Goal: Task Accomplishment & Management: Manage account settings

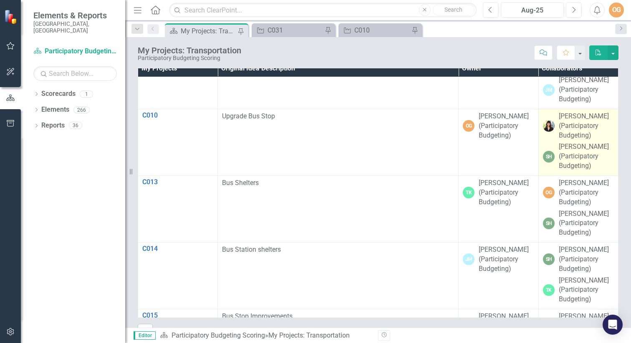
scroll to position [34, 0]
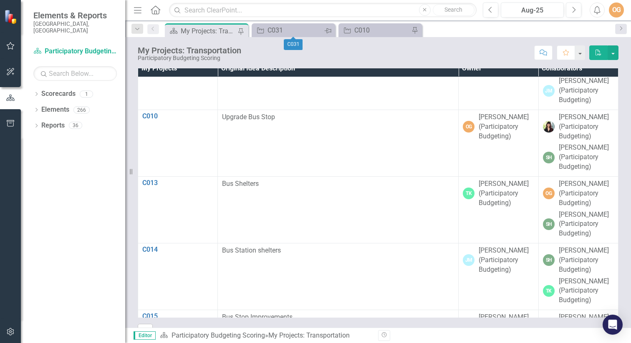
click at [328, 30] on icon "Pin" at bounding box center [327, 31] width 7 height 8
click at [0, 0] on icon "Close" at bounding box center [0, 0] width 0 height 0
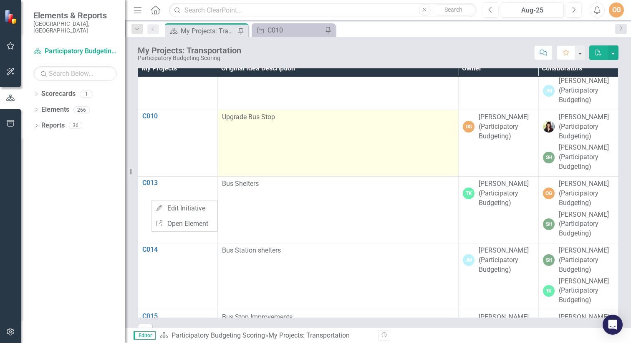
click at [300, 173] on td "Upgrade Bus Stop" at bounding box center [338, 143] width 241 height 67
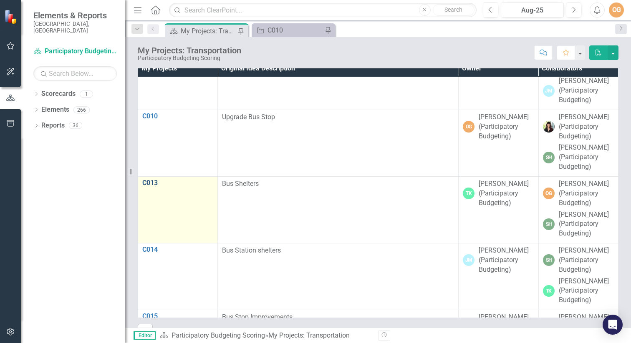
click at [153, 187] on link "C013" at bounding box center [177, 183] width 71 height 8
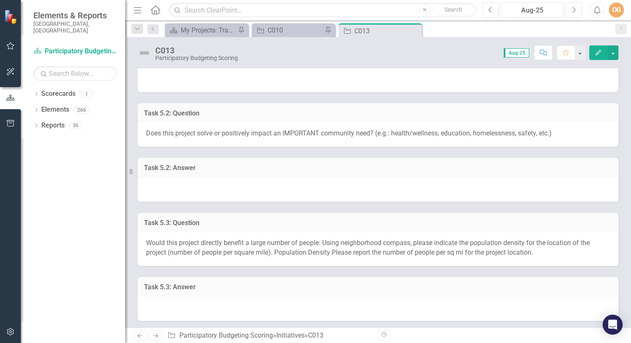
scroll to position [253, 0]
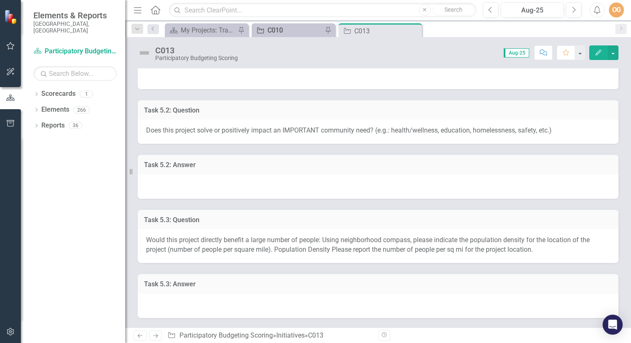
click at [290, 27] on div "C010" at bounding box center [294, 30] width 55 height 10
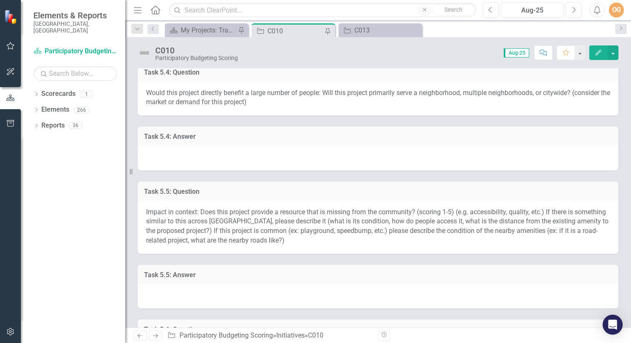
scroll to position [514, 0]
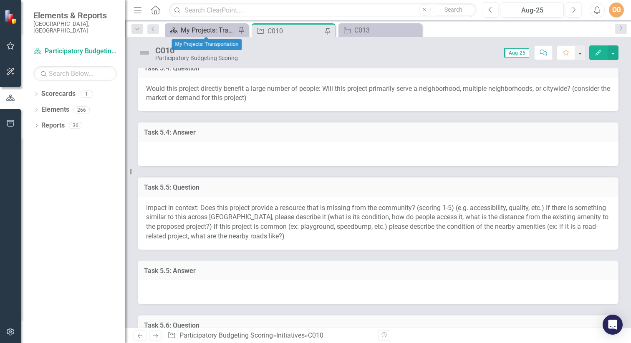
click at [214, 29] on div "My Projects: Transportation" at bounding box center [208, 30] width 55 height 10
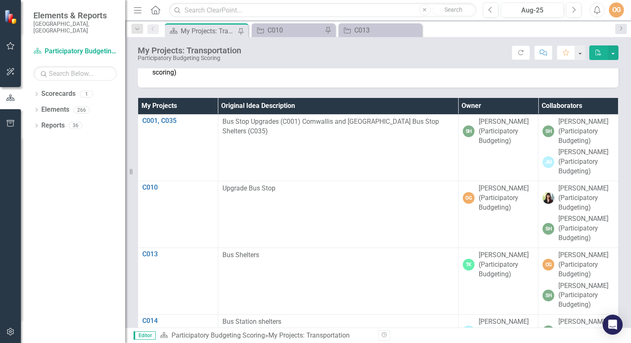
scroll to position [450, 0]
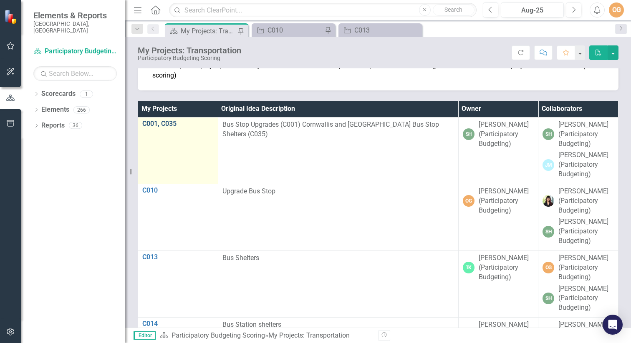
click at [171, 123] on link "C001, C035" at bounding box center [177, 124] width 71 height 8
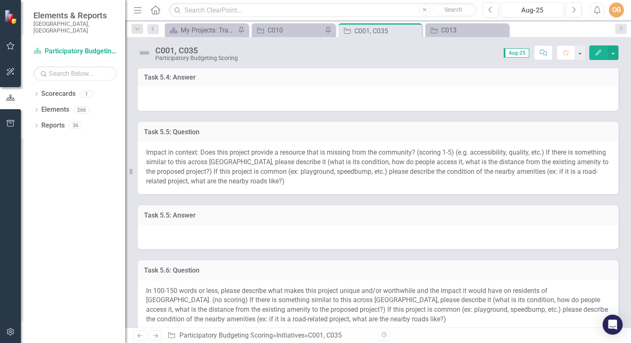
scroll to position [405, 0]
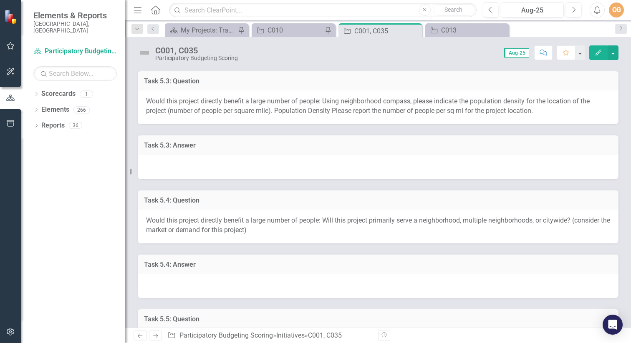
click at [515, 50] on span "Aug-25" at bounding box center [516, 52] width 25 height 9
click at [530, 13] on div "Aug-25" at bounding box center [532, 10] width 57 height 10
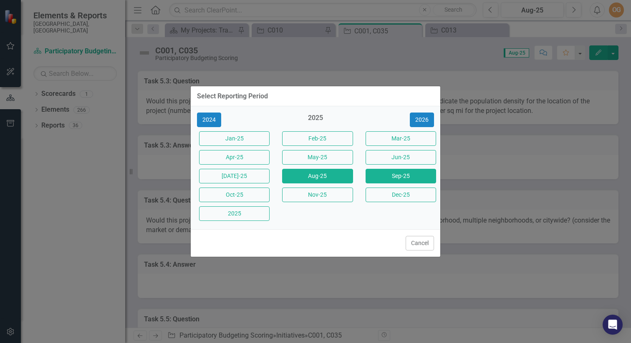
click at [390, 173] on button "Sep-25" at bounding box center [401, 176] width 71 height 15
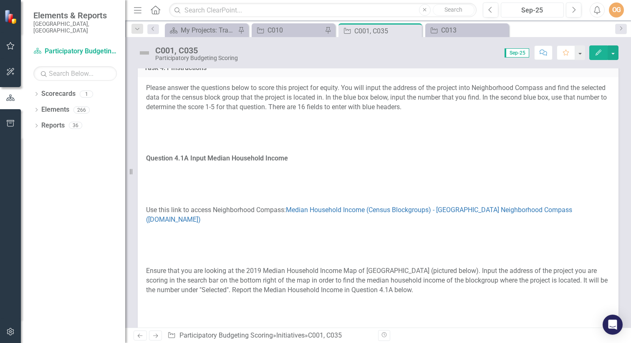
scroll to position [1183, 0]
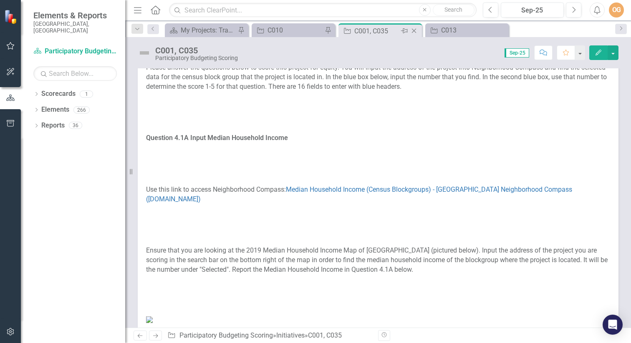
click at [414, 30] on icon at bounding box center [414, 31] width 5 height 5
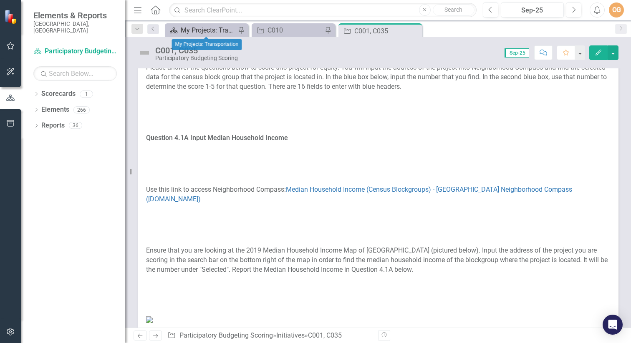
click at [218, 33] on div "My Projects: Transportation" at bounding box center [208, 30] width 55 height 10
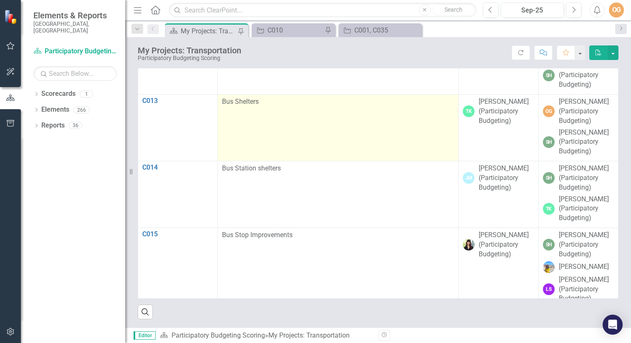
scroll to position [106, 0]
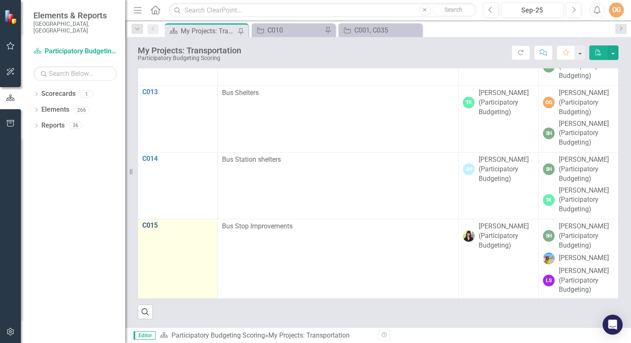
click at [154, 229] on link "C015" at bounding box center [177, 226] width 71 height 8
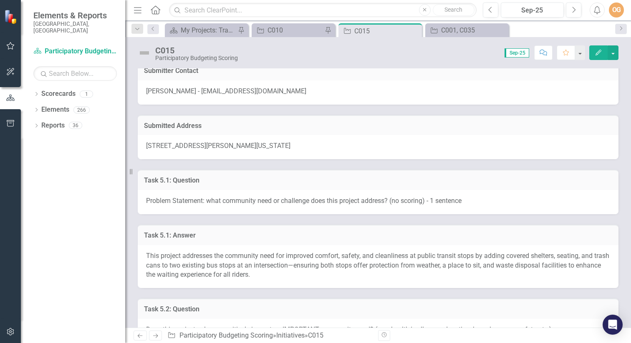
scroll to position [74, 0]
click at [286, 276] on div "This project addresses the community need for improved comfort, safety, and cle…" at bounding box center [378, 265] width 481 height 43
drag, startPoint x: 293, startPoint y: 274, endPoint x: 177, endPoint y: 260, distance: 116.4
click at [177, 260] on div "This project addresses the community need for improved comfort, safety, and cle…" at bounding box center [378, 265] width 481 height 43
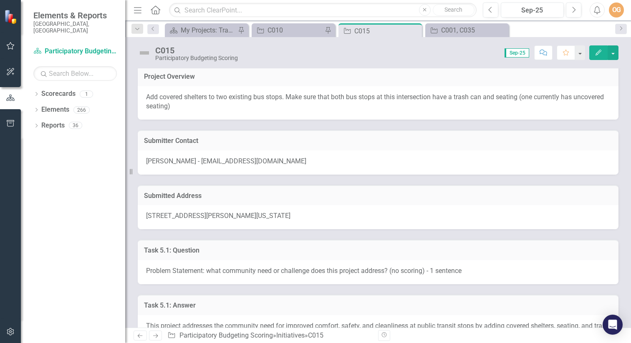
scroll to position [0, 0]
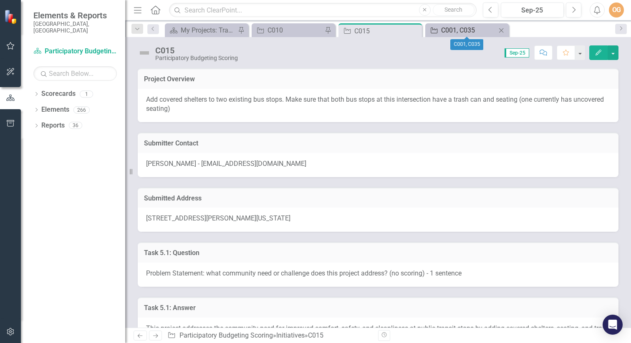
click at [479, 30] on div "C001, C035" at bounding box center [468, 30] width 55 height 10
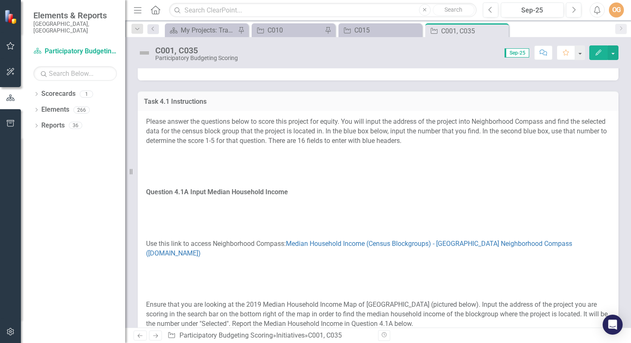
scroll to position [1129, 0]
click at [502, 30] on icon "Close" at bounding box center [501, 31] width 8 height 7
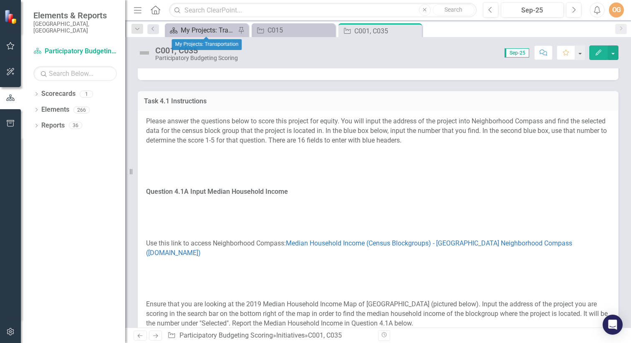
click at [195, 32] on div "My Projects: Transportation" at bounding box center [208, 30] width 55 height 10
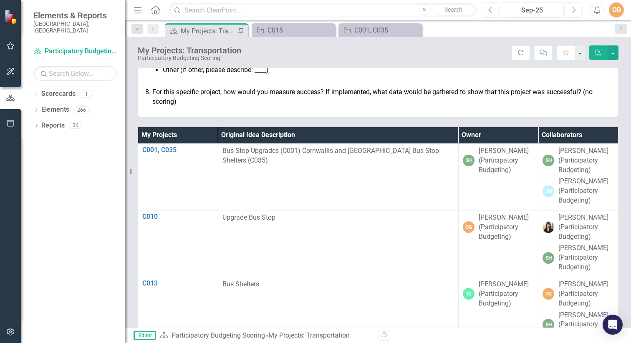
scroll to position [424, 0]
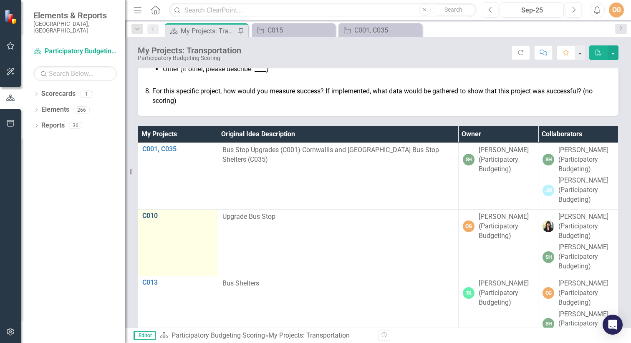
click at [154, 220] on link "C010" at bounding box center [177, 216] width 71 height 8
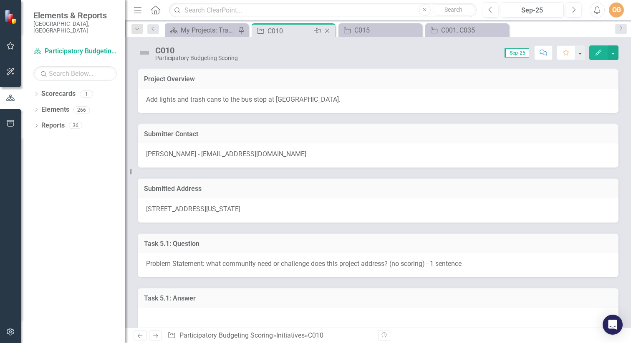
click at [319, 30] on icon "Pin" at bounding box center [317, 31] width 7 height 8
click at [452, 31] on div "C001, C035" at bounding box center [468, 30] width 55 height 10
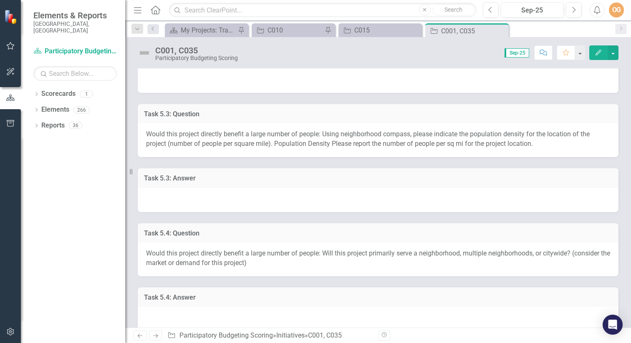
scroll to position [373, 0]
click at [0, 0] on icon "Close" at bounding box center [0, 0] width 0 height 0
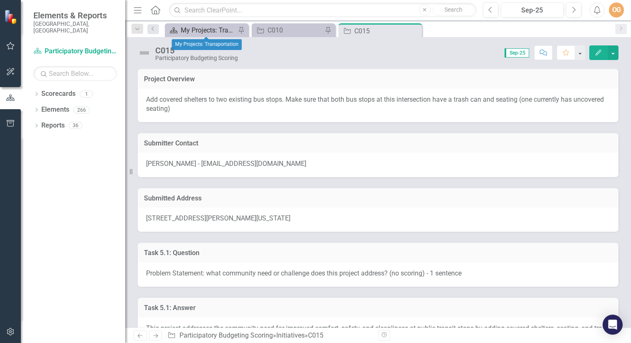
click at [217, 32] on div "My Projects: Transportation" at bounding box center [208, 30] width 55 height 10
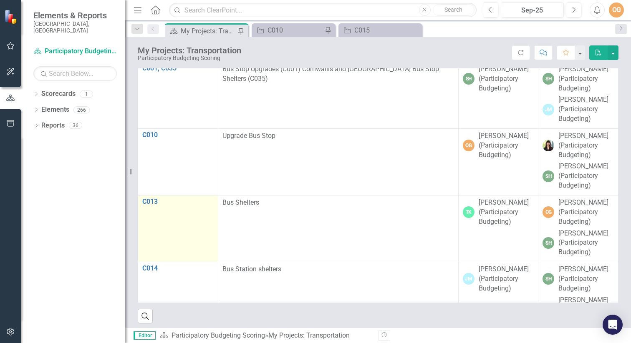
scroll to position [506, 0]
click at [155, 205] on link "C013" at bounding box center [177, 202] width 71 height 8
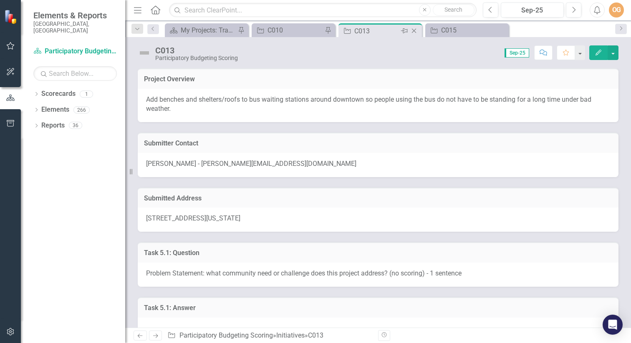
click at [404, 30] on icon "Pin" at bounding box center [404, 31] width 7 height 8
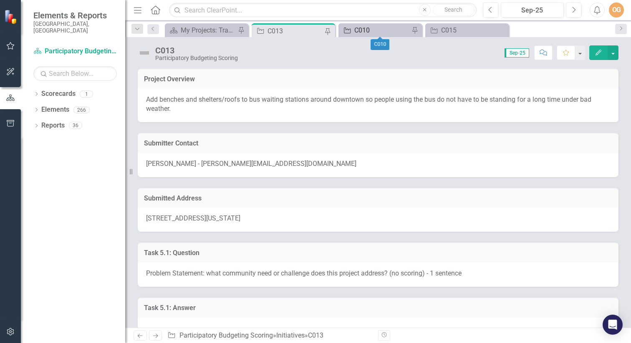
click at [366, 25] on div "C010" at bounding box center [381, 30] width 55 height 10
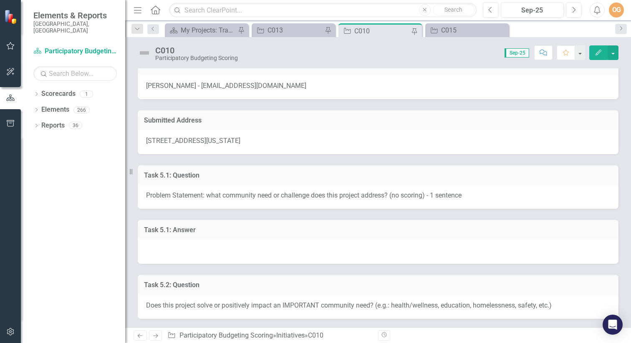
scroll to position [69, 0]
click at [456, 29] on div "C015" at bounding box center [468, 30] width 55 height 10
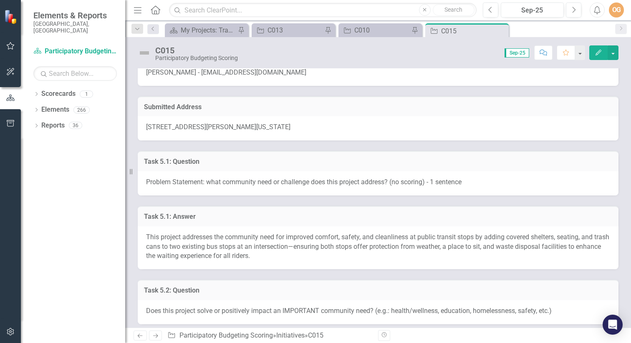
scroll to position [96, 0]
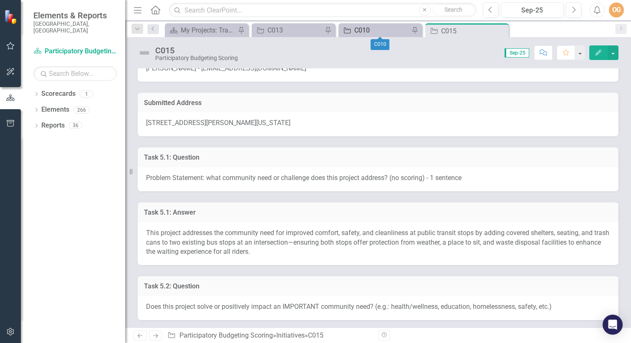
click at [363, 31] on div "C010" at bounding box center [381, 30] width 55 height 10
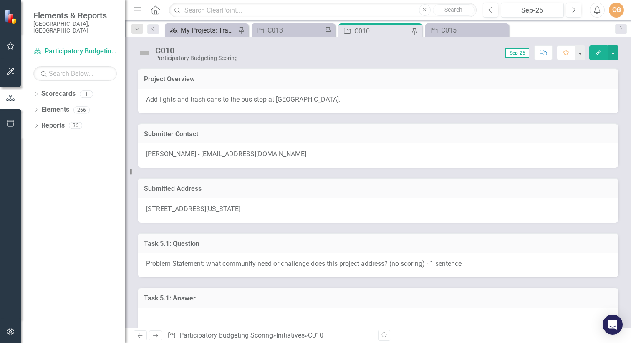
click at [211, 30] on div "My Projects: Transportation" at bounding box center [208, 30] width 55 height 10
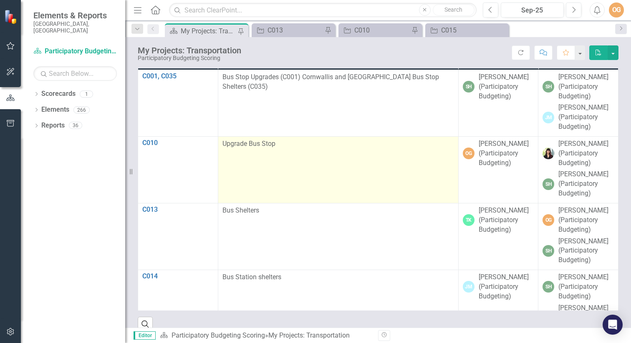
scroll to position [509, 0]
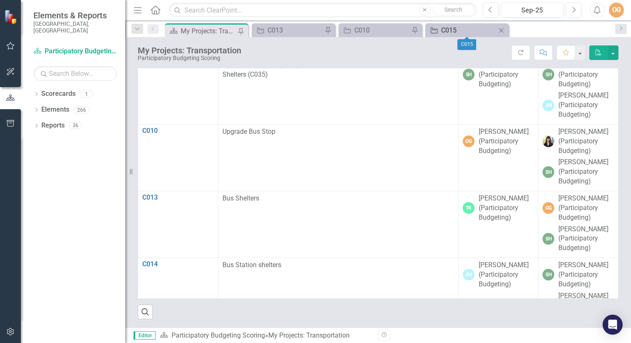
click at [449, 27] on div "C015" at bounding box center [468, 30] width 55 height 10
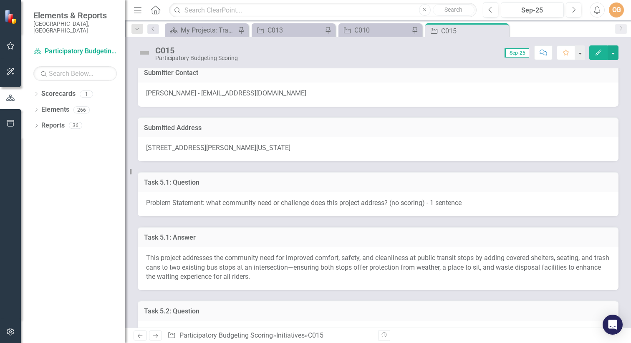
scroll to position [71, 0]
click at [365, 28] on div "C010" at bounding box center [381, 30] width 55 height 10
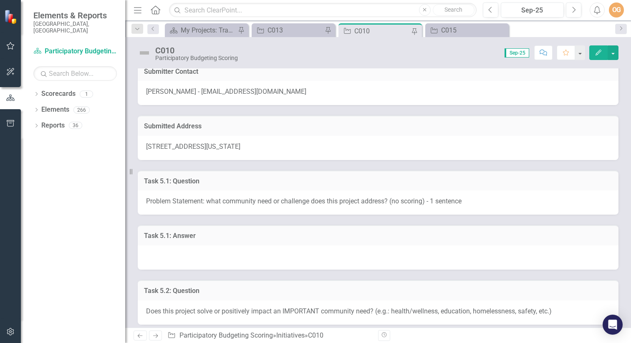
scroll to position [67, 0]
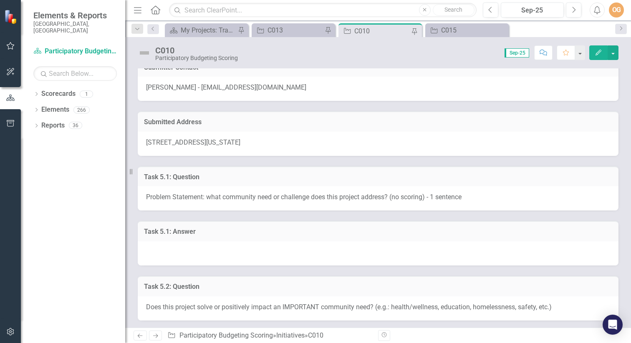
click at [252, 256] on div at bounding box center [378, 254] width 481 height 24
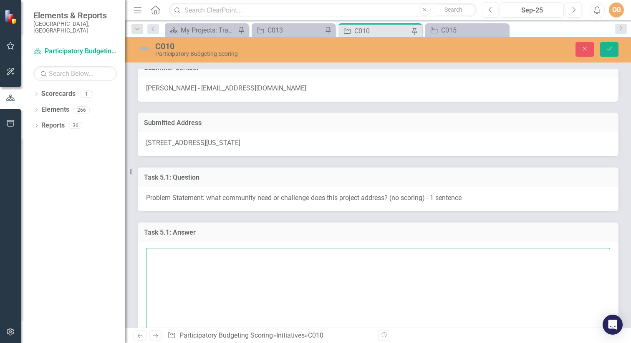
click at [214, 269] on textarea at bounding box center [378, 298] width 464 height 101
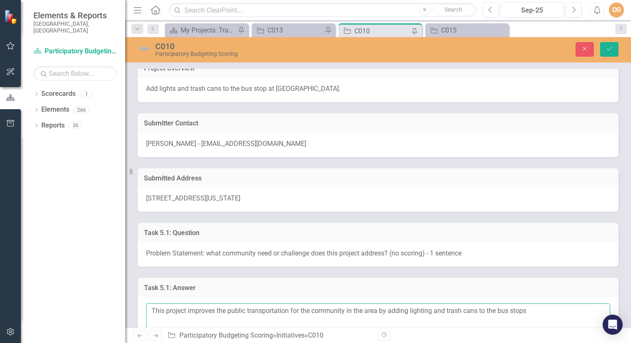
scroll to position [18, 0]
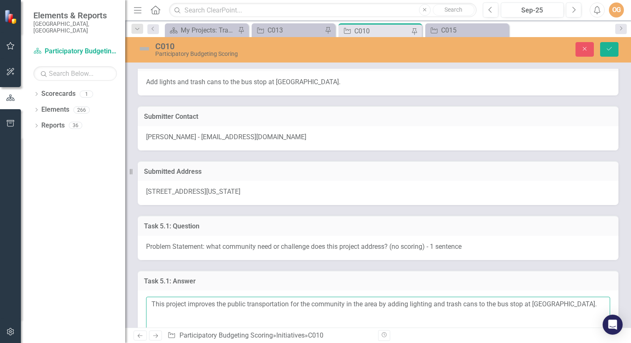
type textarea "This project improves the public transportation for the community in the area b…"
click at [276, 22] on div "Dropdown Search Scorecard My Projects: Transportation Pin Initiative C013 Pin I…" at bounding box center [378, 28] width 506 height 17
click at [278, 25] on div "Initiative C013 Pin" at bounding box center [293, 30] width 83 height 14
click at [278, 29] on div "C013" at bounding box center [294, 30] width 55 height 10
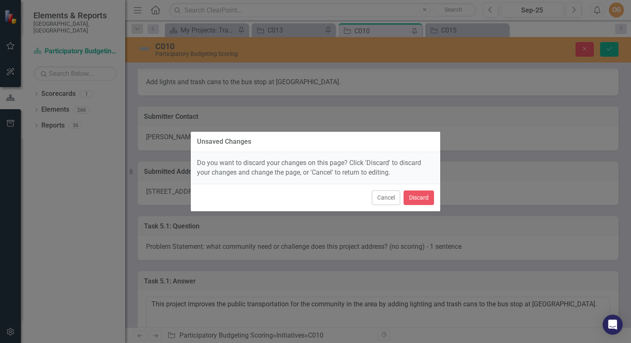
click at [391, 201] on button "Cancel" at bounding box center [386, 198] width 28 height 15
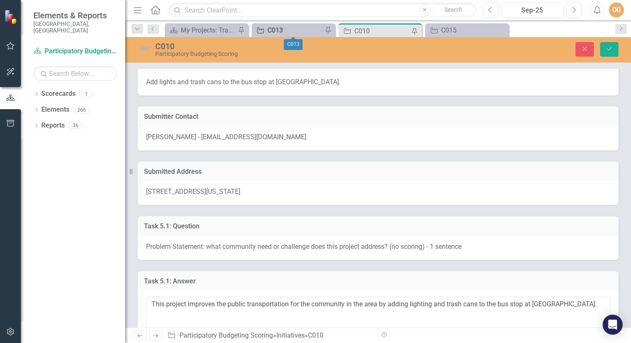
click at [292, 30] on div "C013" at bounding box center [294, 30] width 55 height 10
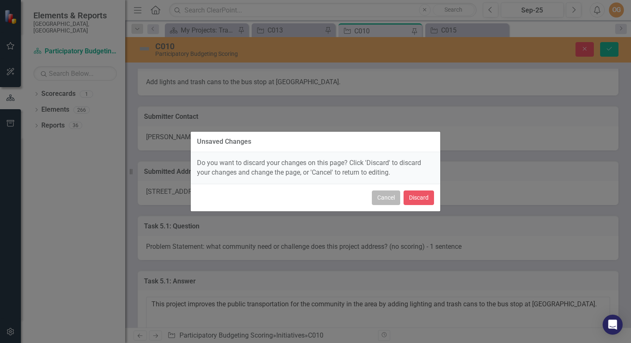
click at [380, 195] on button "Cancel" at bounding box center [386, 198] width 28 height 15
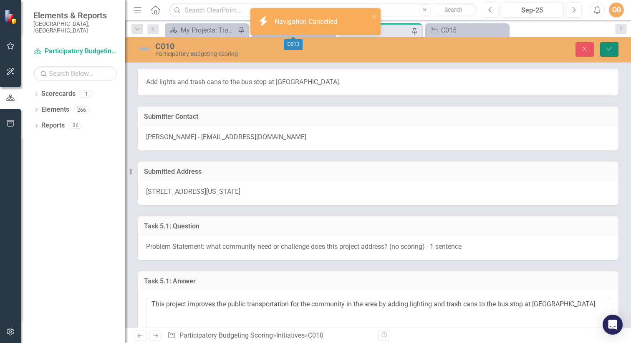
click at [607, 48] on icon "Save" at bounding box center [609, 49] width 8 height 6
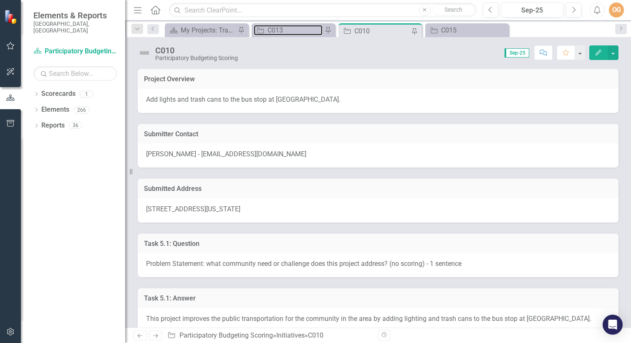
click at [285, 28] on div "C013" at bounding box center [294, 30] width 55 height 10
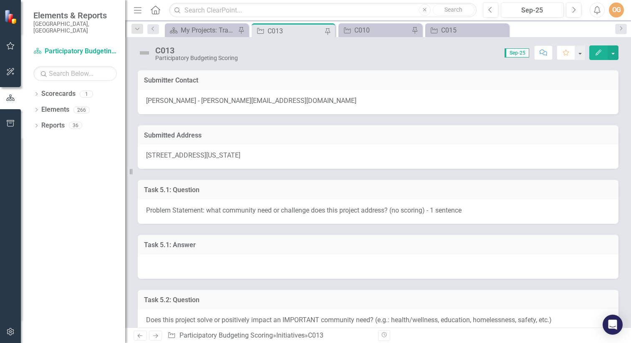
scroll to position [64, 0]
click at [278, 263] on div at bounding box center [378, 266] width 481 height 24
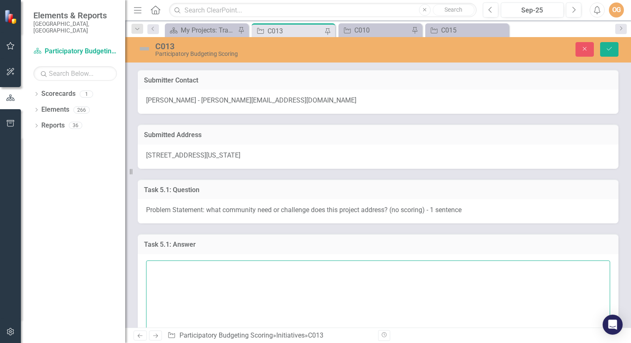
click at [264, 283] on textarea at bounding box center [378, 311] width 464 height 101
paste textarea "This project improves the public transportation for the community in the area b…"
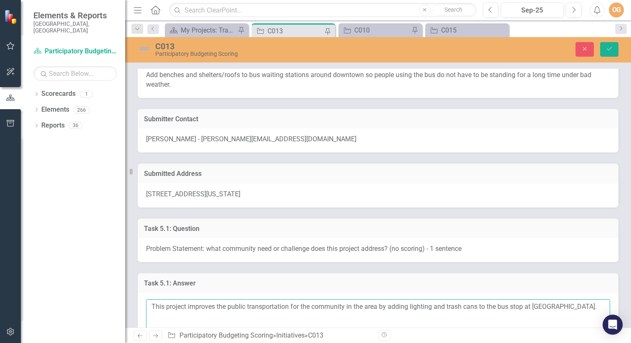
scroll to position [18, 0]
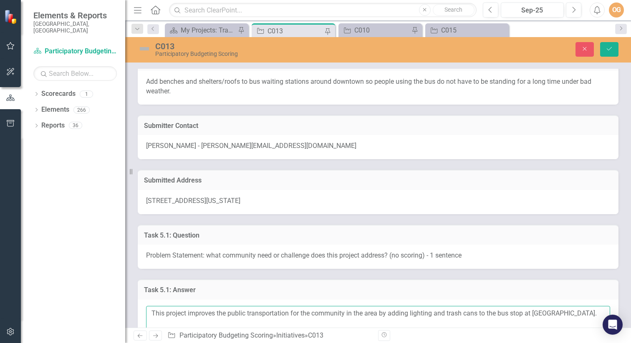
drag, startPoint x: 411, startPoint y: 313, endPoint x: 480, endPoint y: 313, distance: 68.8
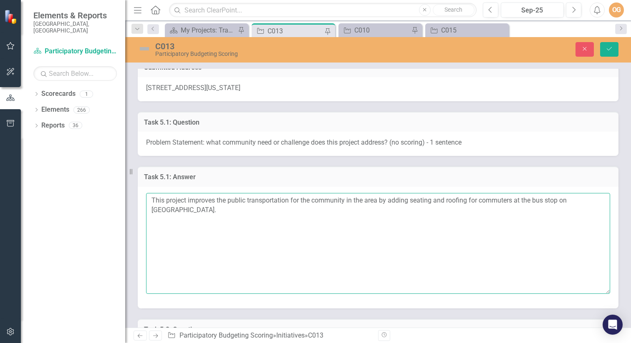
scroll to position [136, 0]
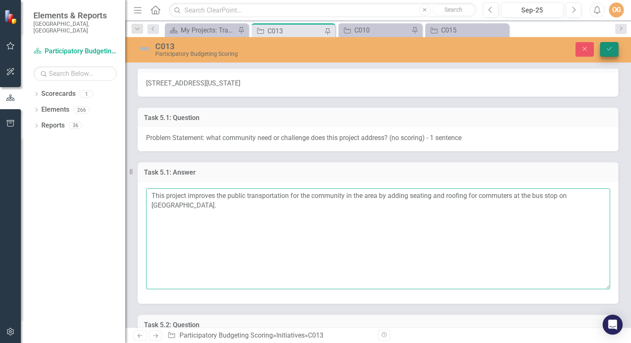
type textarea "This project improves the public transportation for the community in the area b…"
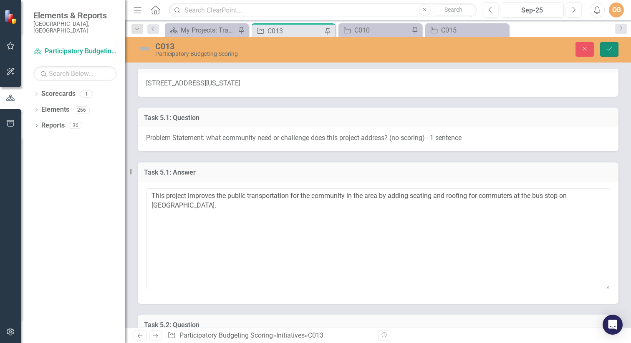
click at [615, 51] on button "Save" at bounding box center [609, 49] width 18 height 15
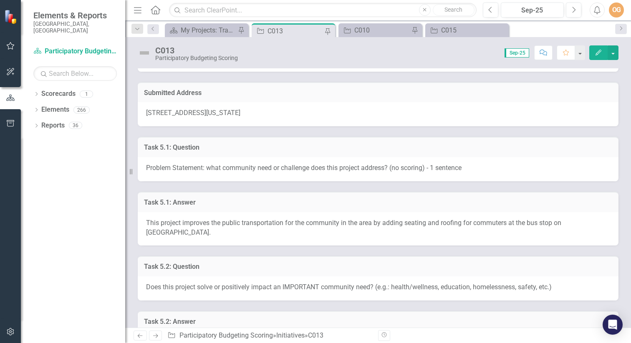
scroll to position [108, 0]
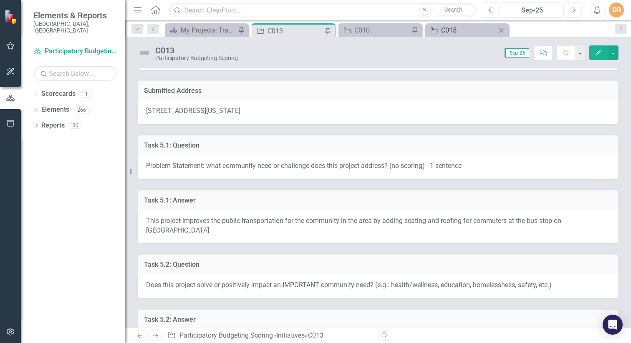
click at [448, 29] on div "C015" at bounding box center [468, 30] width 55 height 10
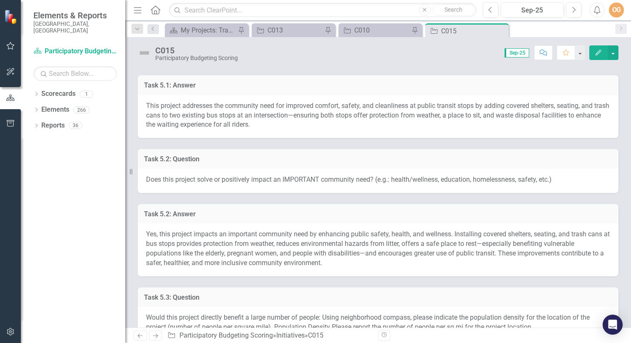
scroll to position [229, 0]
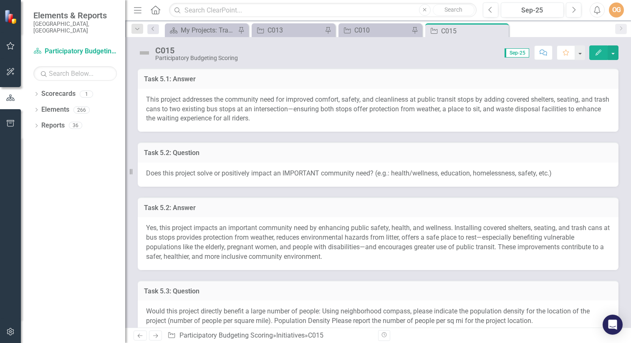
click at [318, 251] on span "Yes, this project impacts an important community need by enhancing public safet…" at bounding box center [378, 242] width 464 height 37
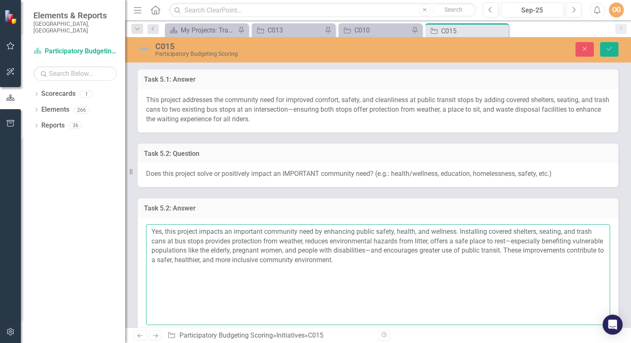
click at [318, 251] on textarea "Yes, this project impacts an important community need by enhancing public safet…" at bounding box center [378, 274] width 464 height 101
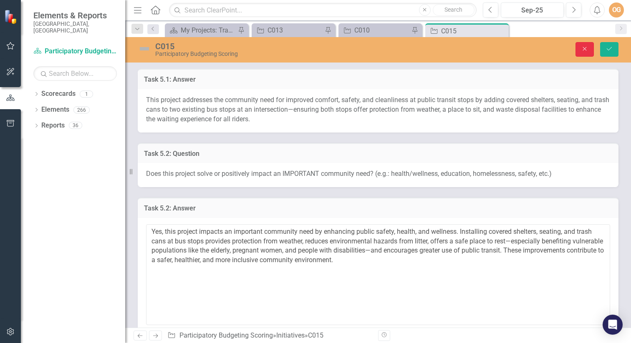
click at [583, 48] on icon "button" at bounding box center [585, 49] width 4 height 4
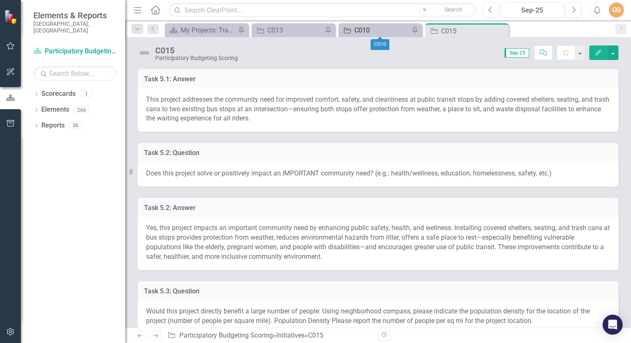
click at [353, 29] on link "Initiative C010" at bounding box center [374, 30] width 69 height 10
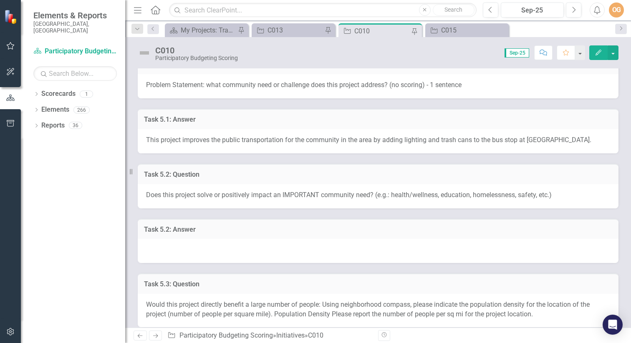
scroll to position [169, 0]
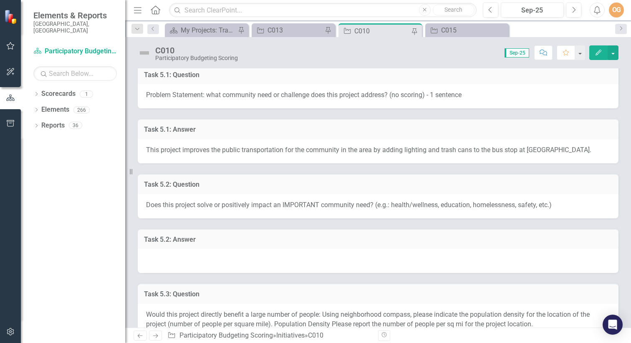
click at [225, 258] on div at bounding box center [378, 261] width 481 height 24
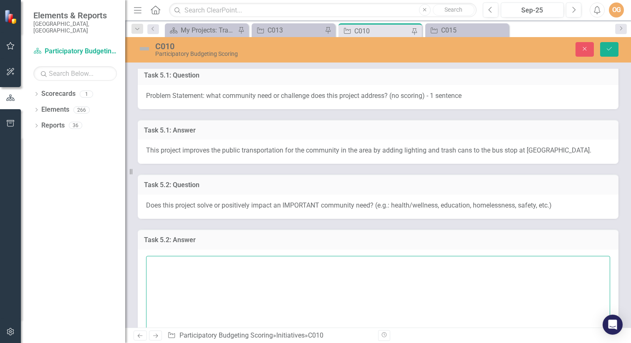
click at [227, 266] on textarea at bounding box center [378, 306] width 464 height 101
paste textarea "Yes, this project impacts an important community need by enhancing public safet…"
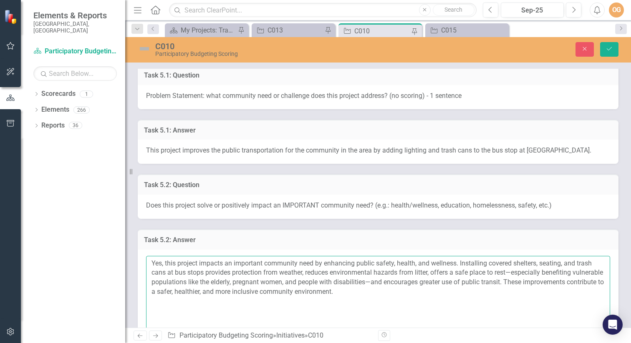
scroll to position [169, 0]
drag, startPoint x: 494, startPoint y: 264, endPoint x: 580, endPoint y: 299, distance: 92.2
click at [565, 262] on textarea "Yes, this project impacts an important community need by enhancing public safet…" at bounding box center [378, 307] width 464 height 101
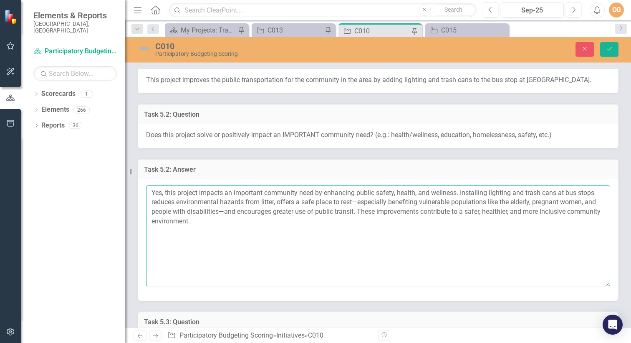
scroll to position [240, 0]
type textarea "Yes, this project impacts an important community need by enhancing public safet…"
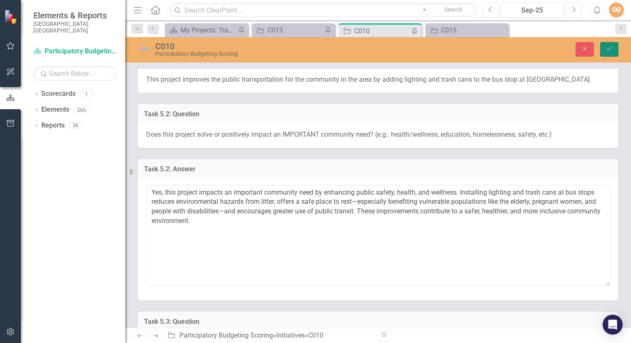
click at [612, 48] on icon "Save" at bounding box center [609, 49] width 8 height 6
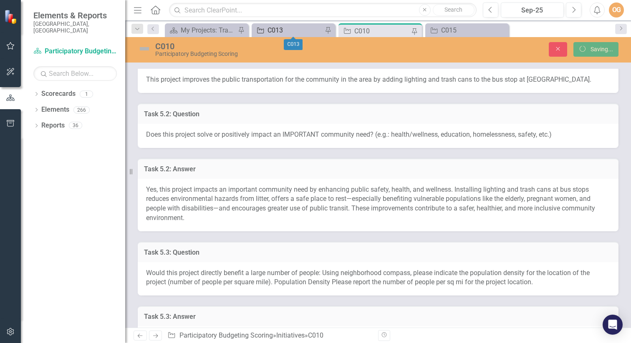
click at [280, 26] on div "C013" at bounding box center [294, 30] width 55 height 10
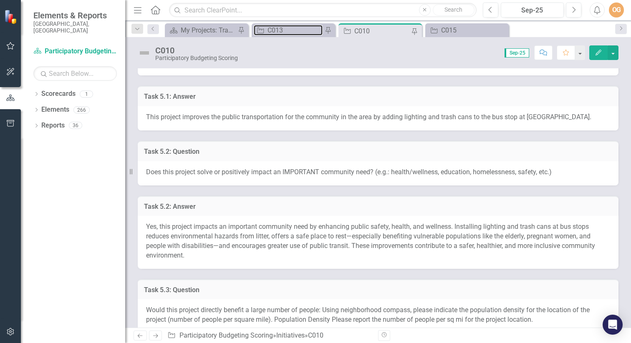
scroll to position [200, 0]
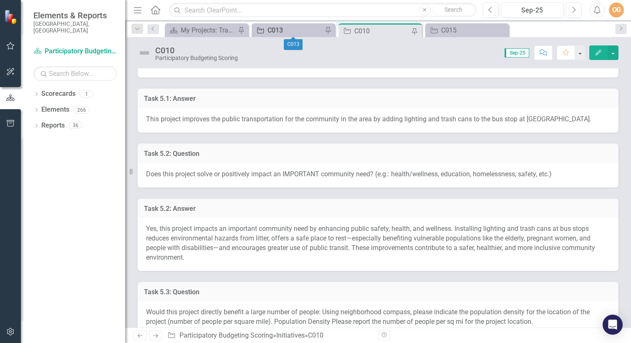
click at [293, 29] on div "C013" at bounding box center [294, 30] width 55 height 10
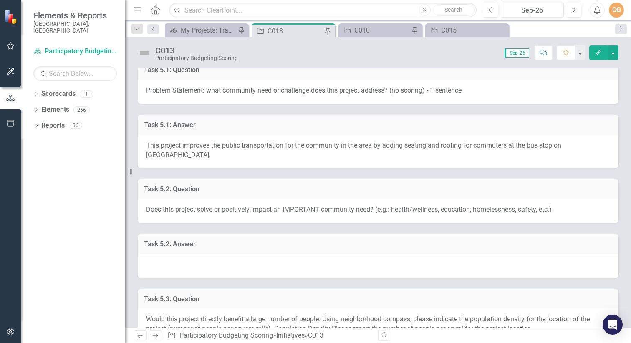
scroll to position [196, 0]
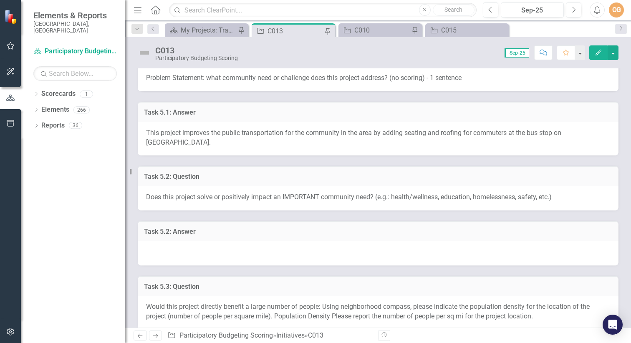
click at [298, 252] on div at bounding box center [378, 254] width 481 height 24
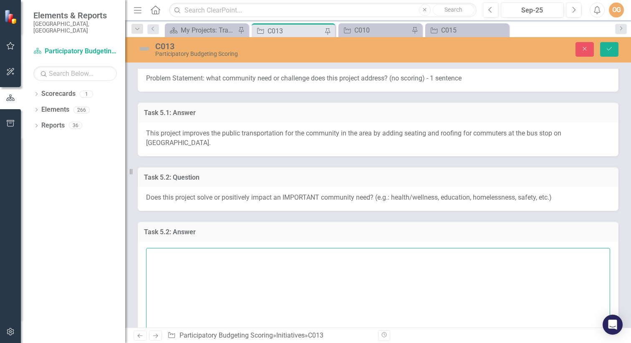
click at [286, 270] on textarea at bounding box center [378, 298] width 464 height 101
paste textarea "Yes, this project impacts an important community need by enhancing public safet…"
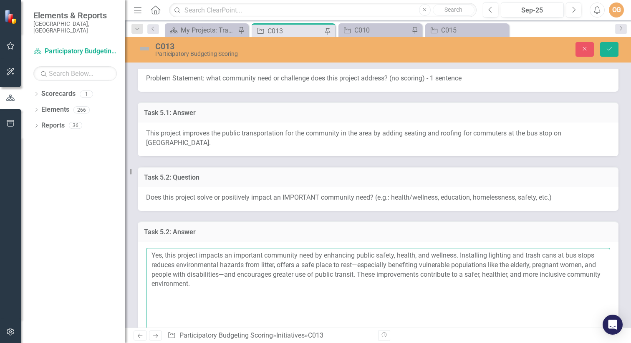
drag, startPoint x: 490, startPoint y: 257, endPoint x: 567, endPoint y: 289, distance: 83.2
click at [557, 255] on textarea "Yes, this project impacts an important community need by enhancing public safet…" at bounding box center [378, 298] width 464 height 101
drag, startPoint x: 151, startPoint y: 265, endPoint x: 329, endPoint y: 336, distance: 191.5
click at [276, 264] on textarea "Yes, this project impacts an important community need by enhancing public safet…" at bounding box center [378, 298] width 464 height 101
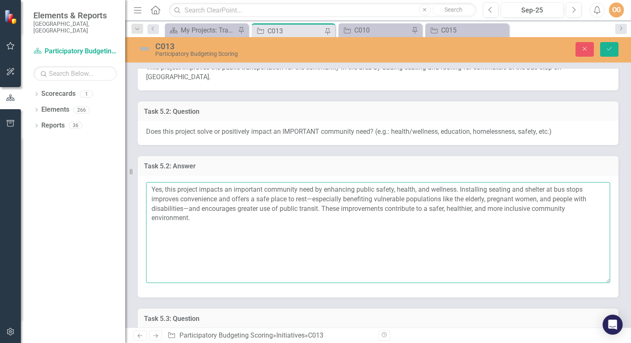
scroll to position [262, 0]
type textarea "Yes, this project impacts an important community need by enhancing public safet…"
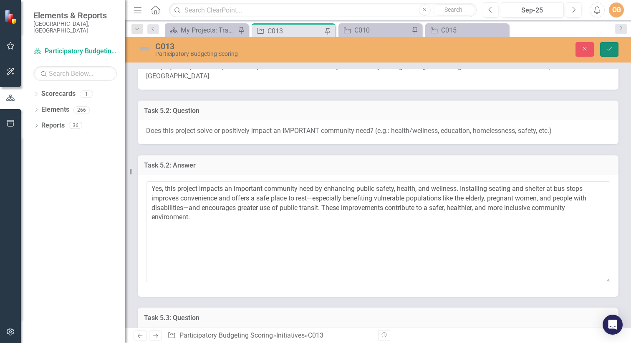
click at [606, 52] on button "Save" at bounding box center [609, 49] width 18 height 15
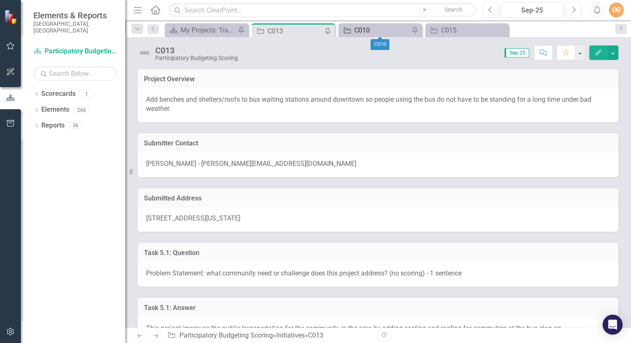
click at [377, 29] on div "C010" at bounding box center [381, 30] width 55 height 10
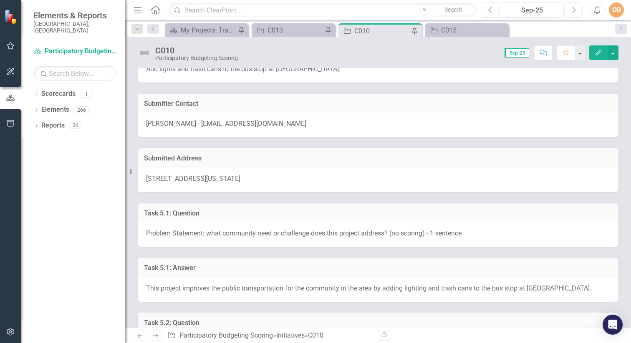
scroll to position [32, 0]
click at [457, 33] on div "C015" at bounding box center [468, 30] width 55 height 10
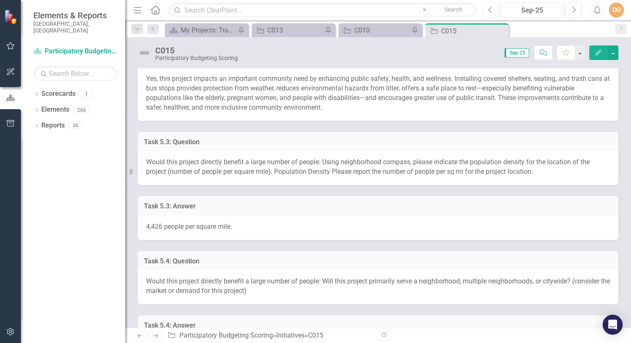
scroll to position [389, 0]
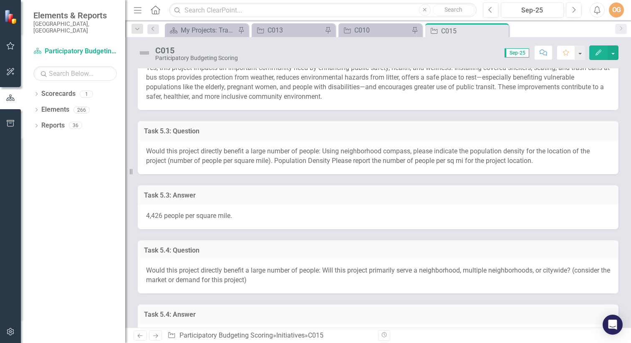
click at [221, 215] on span "4,426 people per square mile." at bounding box center [189, 216] width 86 height 8
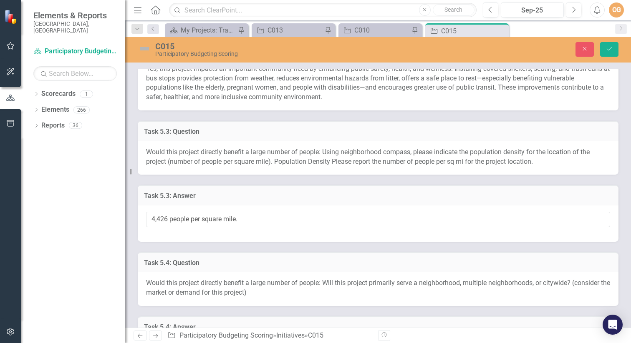
click at [221, 215] on input "4,426 people per square mile." at bounding box center [378, 219] width 464 height 15
click at [582, 49] on icon "Close" at bounding box center [585, 49] width 8 height 6
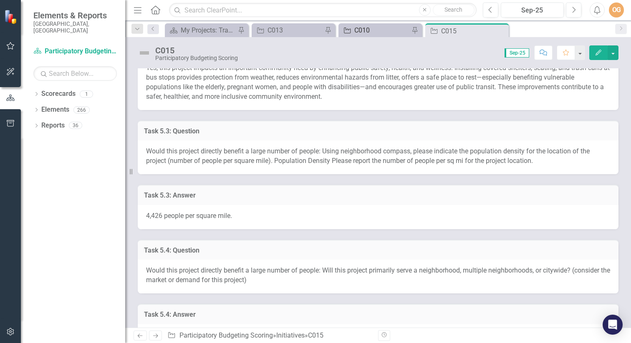
click at [368, 29] on div "C010" at bounding box center [381, 30] width 55 height 10
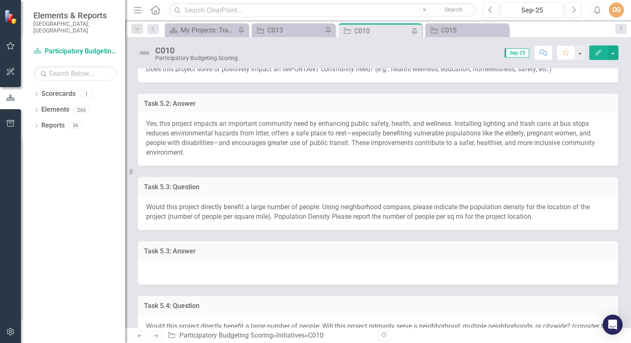
scroll to position [306, 0]
click at [300, 268] on div at bounding box center [378, 272] width 481 height 24
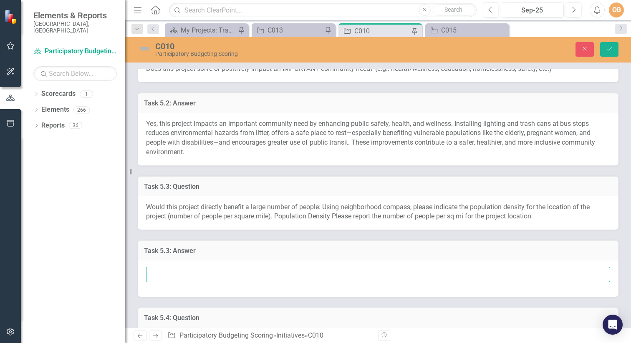
click at [300, 273] on input "text" at bounding box center [378, 274] width 464 height 15
paste input "4,426 people per square mile."
drag, startPoint x: 169, startPoint y: 276, endPoint x: 114, endPoint y: 276, distance: 55.5
click at [114, 276] on div "Elements & Reports City of Durham, NC Scorecard Participatory Budgeting Scoring…" at bounding box center [315, 171] width 631 height 343
type input "2419 people per square mile."
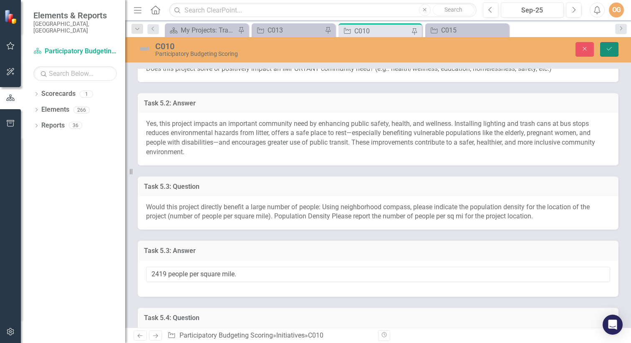
click at [608, 47] on icon "Save" at bounding box center [609, 49] width 8 height 6
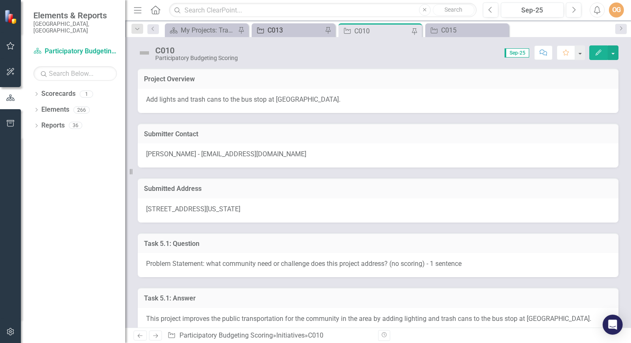
click at [284, 29] on div "C013" at bounding box center [294, 30] width 55 height 10
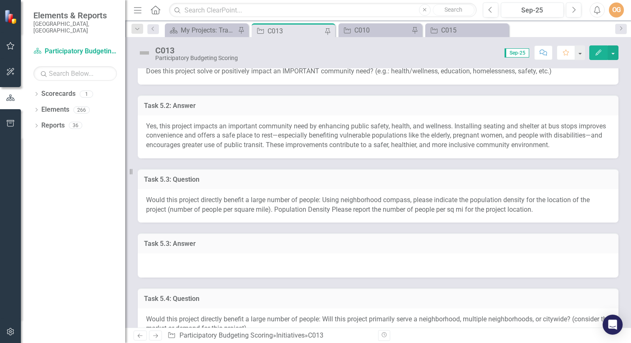
scroll to position [323, 0]
click at [268, 260] on div at bounding box center [378, 265] width 481 height 24
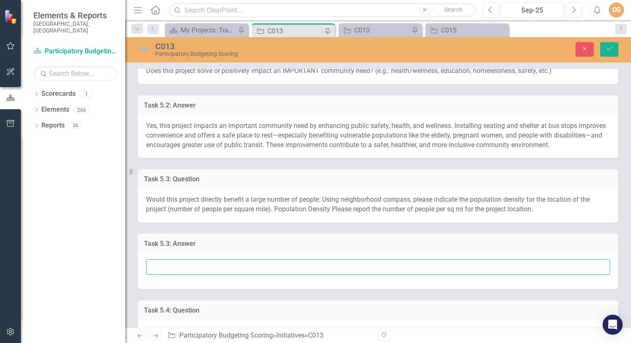
click at [271, 267] on input "text" at bounding box center [378, 267] width 464 height 15
paste input "4,426 people per square mile."
drag, startPoint x: 152, startPoint y: 267, endPoint x: 217, endPoint y: 289, distance: 69.3
click at [169, 264] on input "4,426 people per square mile." at bounding box center [378, 267] width 464 height 15
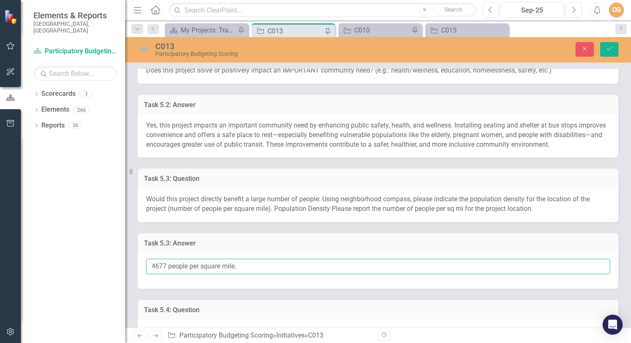
type input "4677 people per square mile."
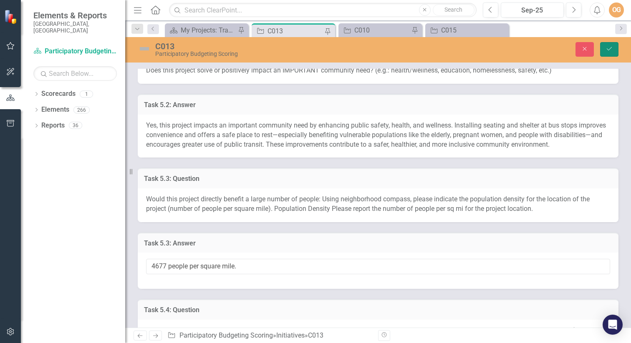
click at [607, 53] on button "Save" at bounding box center [609, 49] width 18 height 15
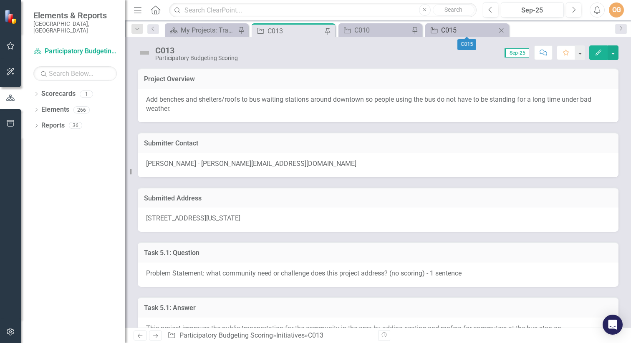
click at [460, 33] on div "C015" at bounding box center [468, 30] width 55 height 10
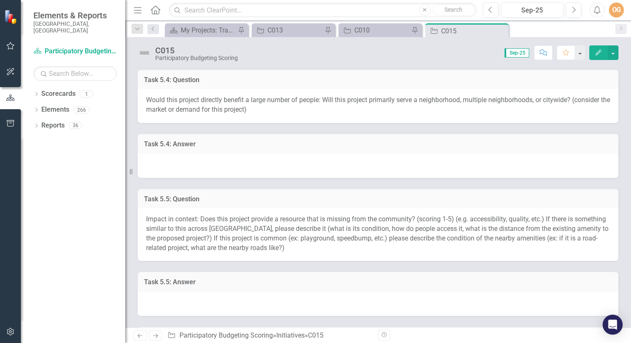
scroll to position [562, 0]
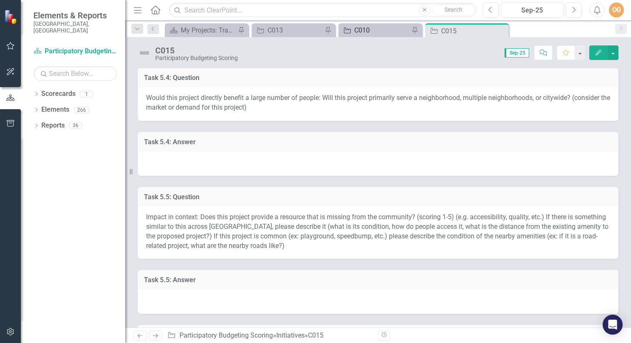
click at [374, 31] on div "C010" at bounding box center [381, 30] width 55 height 10
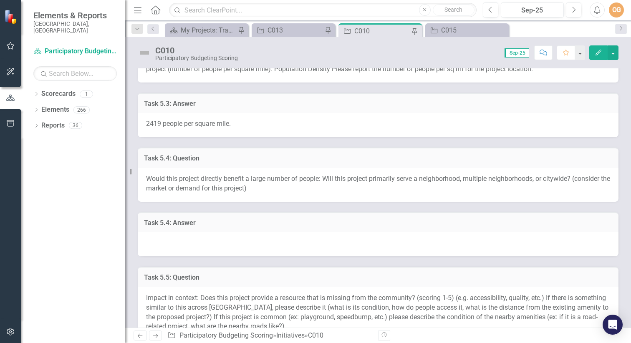
scroll to position [475, 0]
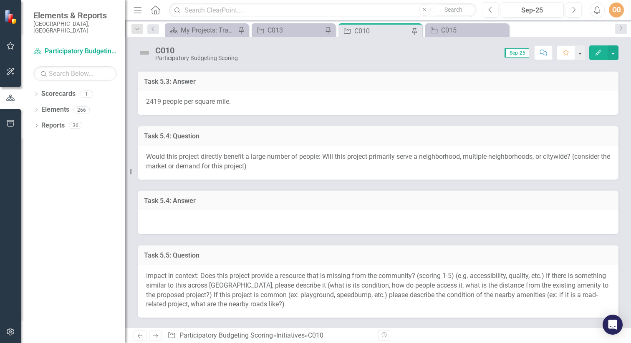
click at [350, 214] on div at bounding box center [378, 222] width 481 height 24
click at [349, 226] on div at bounding box center [378, 222] width 481 height 24
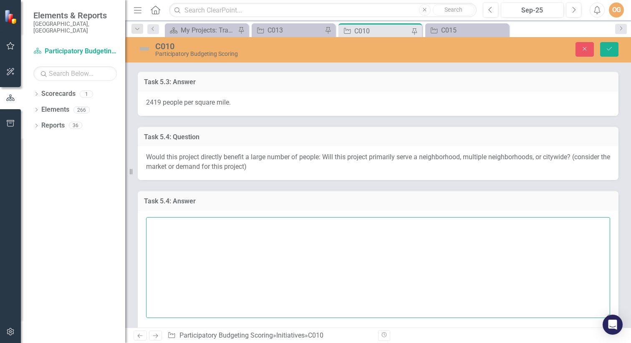
click at [349, 226] on textarea at bounding box center [378, 267] width 464 height 101
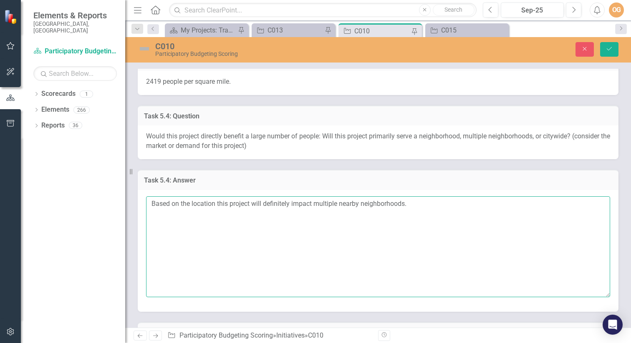
scroll to position [494, 0]
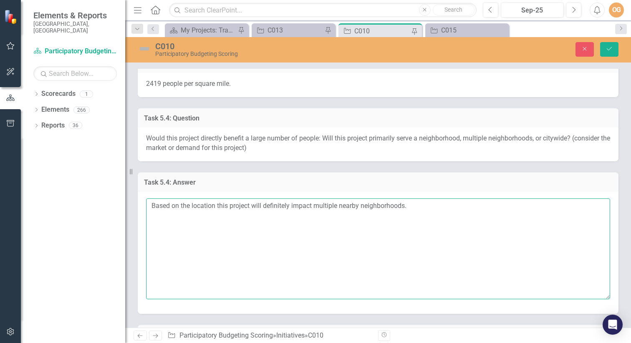
type textarea "Based on the location this project will definitely impact multiple nearby neigh…"
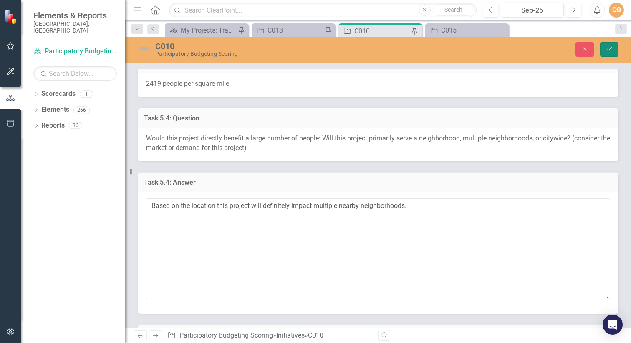
click at [608, 49] on icon "Save" at bounding box center [609, 49] width 8 height 6
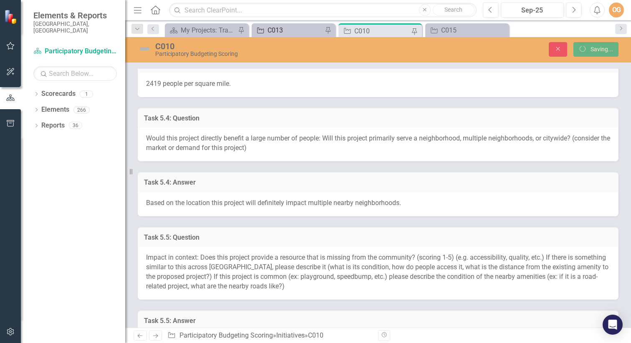
click at [290, 28] on div "C013" at bounding box center [294, 30] width 55 height 10
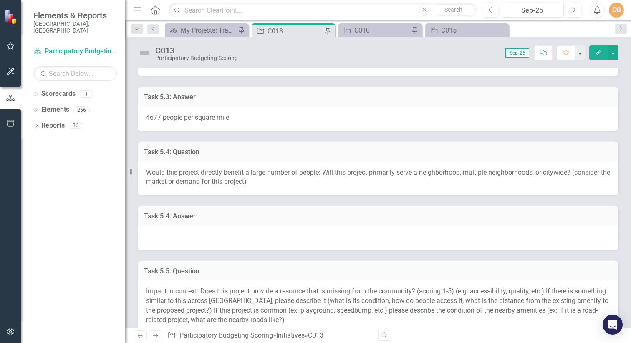
scroll to position [469, 0]
click at [337, 239] on div at bounding box center [378, 238] width 481 height 24
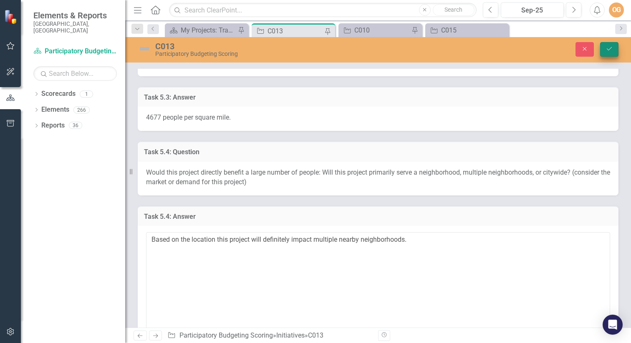
type textarea "Based on the location this project will definitely impact multiple nearby neigh…"
click at [607, 53] on button "Save" at bounding box center [609, 49] width 18 height 15
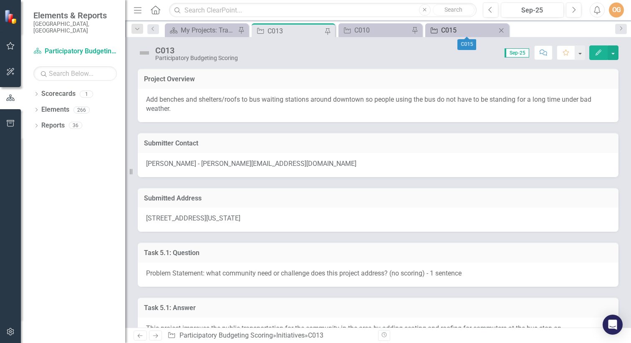
click at [460, 30] on div "C015" at bounding box center [468, 30] width 55 height 10
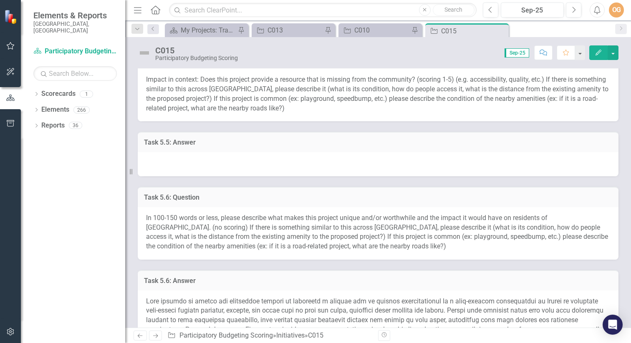
scroll to position [699, 0]
click at [367, 32] on div "C010" at bounding box center [381, 30] width 55 height 10
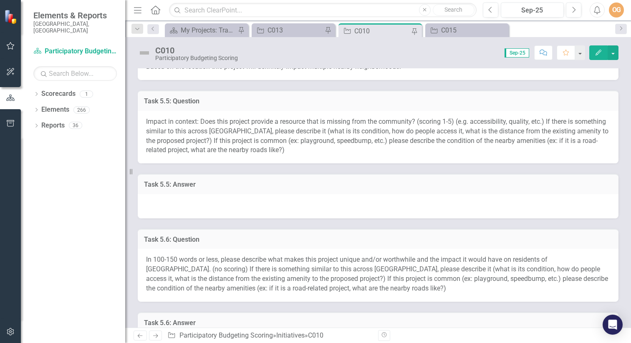
scroll to position [630, 0]
click at [314, 199] on div at bounding box center [378, 205] width 481 height 24
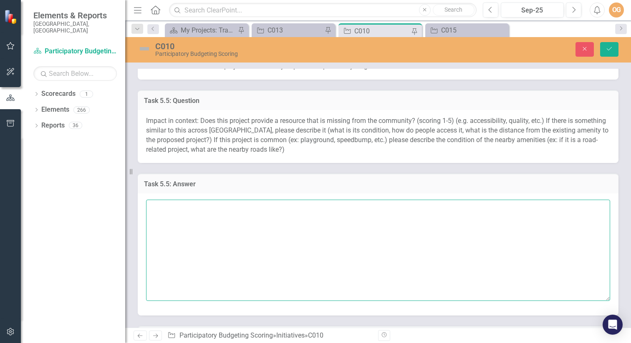
click at [346, 221] on textarea at bounding box center [378, 250] width 464 height 101
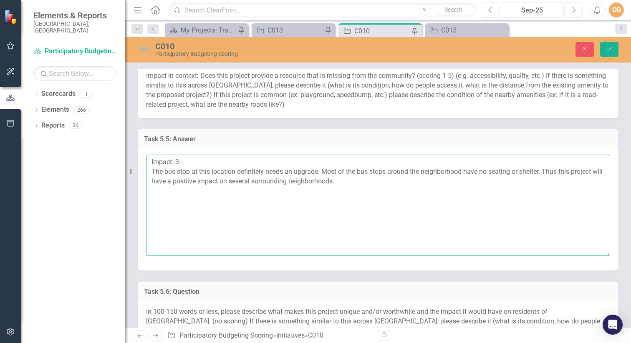
scroll to position [676, 0]
type textarea "Impact: 3 The bus stop at this location definitely needs an upgrade. Most of th…"
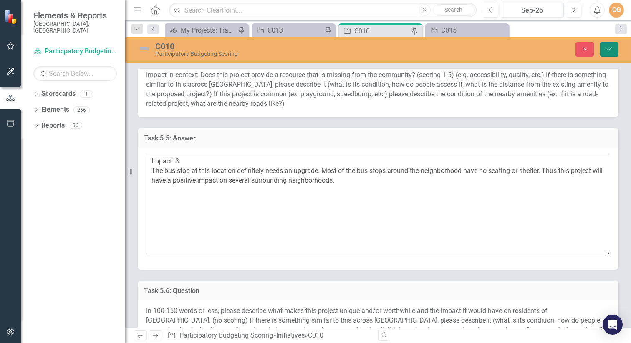
click at [608, 52] on button "Save" at bounding box center [609, 49] width 18 height 15
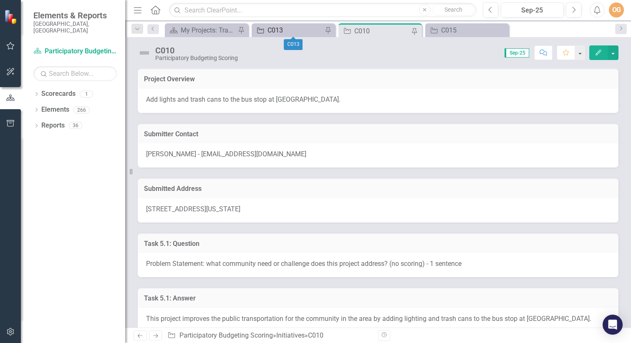
click at [285, 30] on div "C013" at bounding box center [294, 30] width 55 height 10
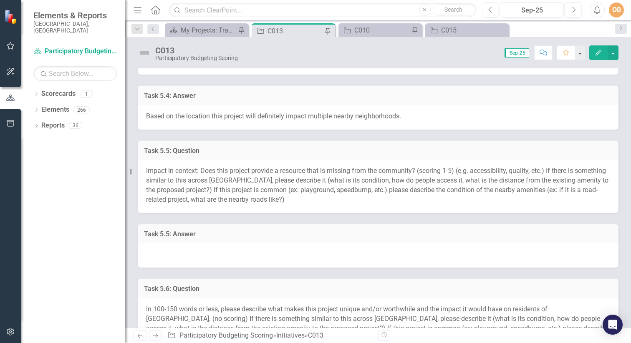
scroll to position [673, 0]
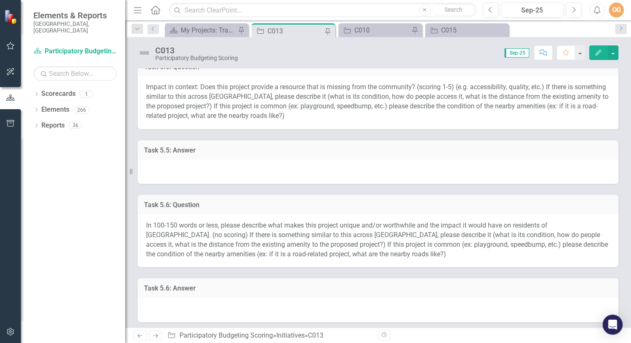
click at [311, 170] on div at bounding box center [378, 172] width 481 height 24
click at [312, 170] on div at bounding box center [378, 172] width 481 height 24
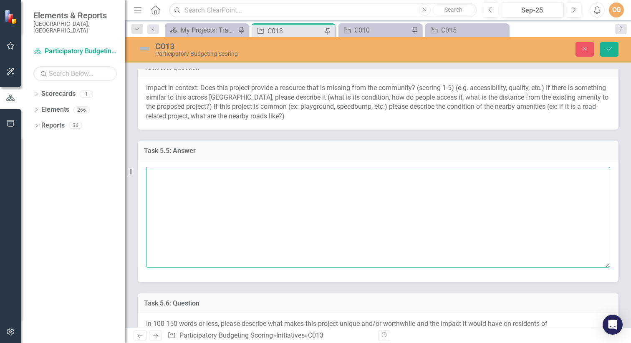
click at [318, 193] on textarea at bounding box center [378, 217] width 464 height 101
paste textarea "Impact: 3 The bus stop at this location definitely needs an upgrade. Most of th…"
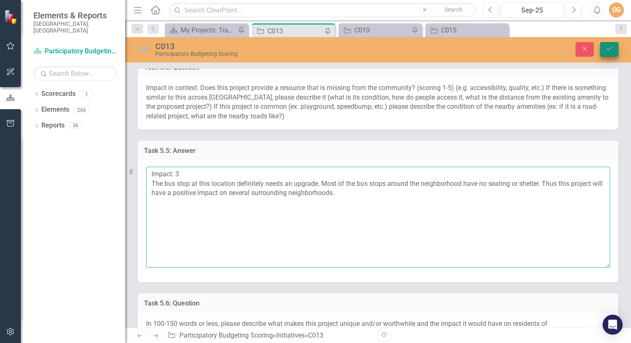
type textarea "Impact: 3 The bus stop at this location definitely needs an upgrade. Most of th…"
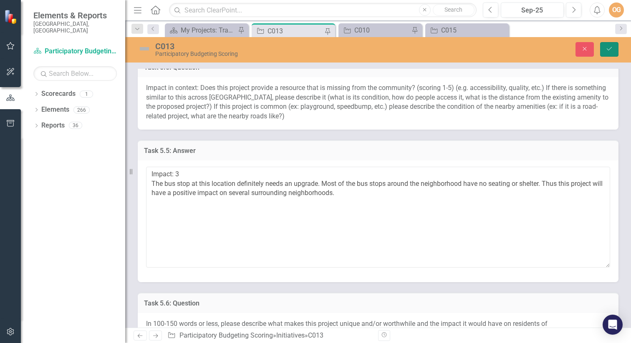
click at [605, 50] on button "Save" at bounding box center [609, 49] width 18 height 15
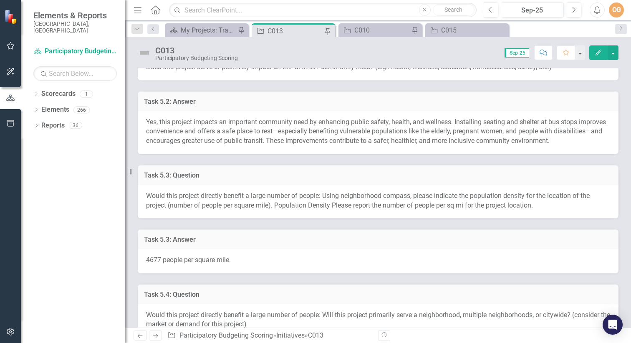
scroll to position [325, 0]
click at [376, 33] on div "C010" at bounding box center [381, 30] width 55 height 10
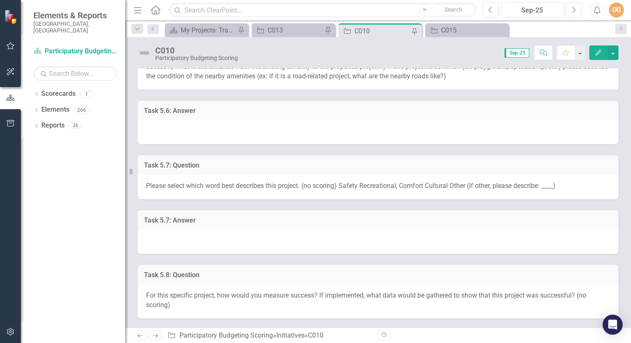
scroll to position [875, 0]
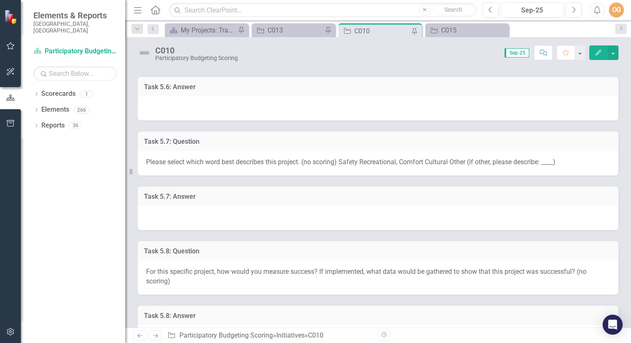
click at [350, 220] on div at bounding box center [378, 218] width 481 height 24
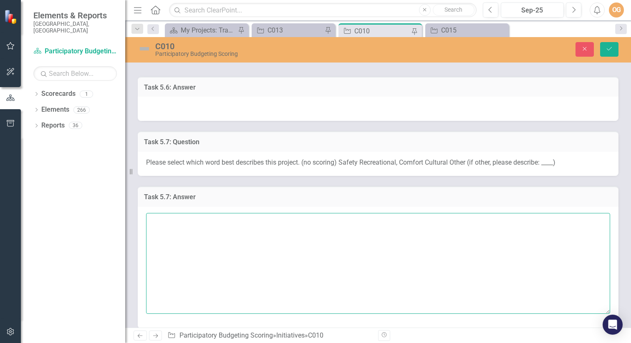
click at [354, 234] on textarea at bounding box center [378, 263] width 464 height 101
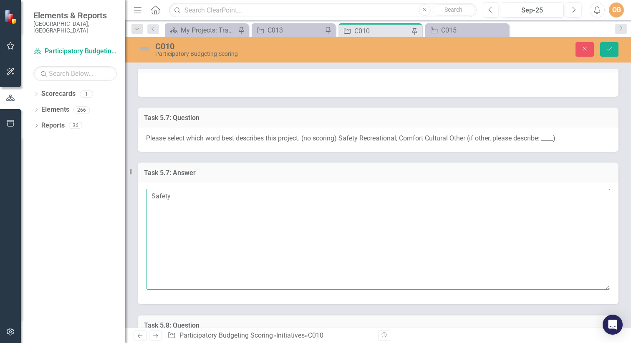
scroll to position [900, 0]
type textarea "Safety"
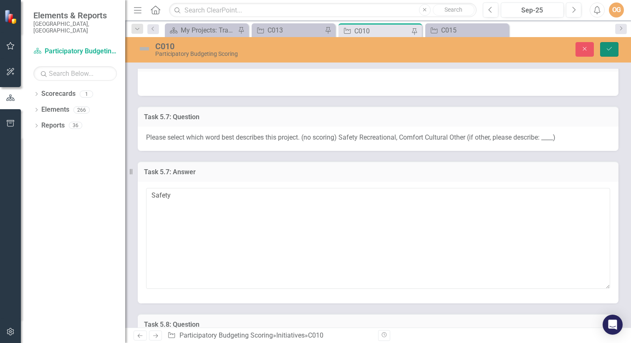
click at [614, 51] on button "Save" at bounding box center [609, 49] width 18 height 15
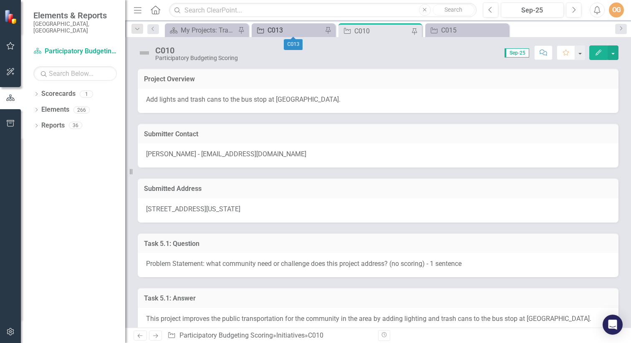
click at [300, 33] on div "C013" at bounding box center [294, 30] width 55 height 10
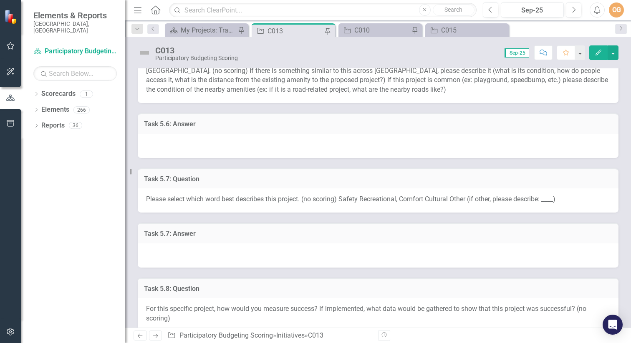
scroll to position [848, 0]
click at [321, 255] on div at bounding box center [378, 254] width 481 height 24
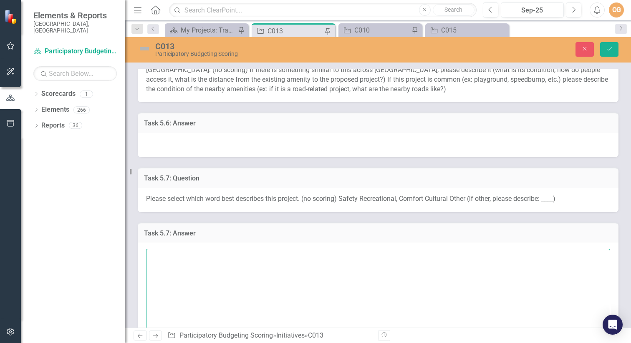
click at [319, 261] on textarea at bounding box center [378, 299] width 464 height 101
paste textarea "Safety"
type textarea "Safety"
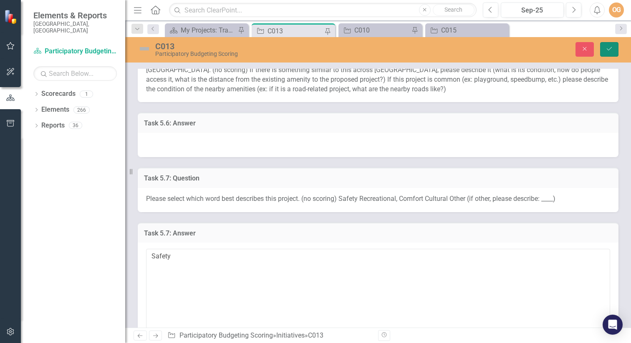
click at [611, 49] on icon "Save" at bounding box center [609, 49] width 8 height 6
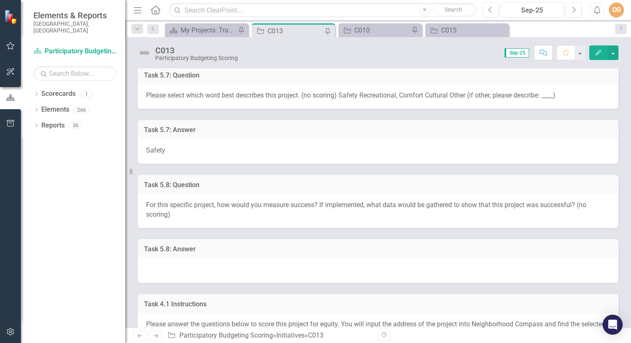
scroll to position [986, 0]
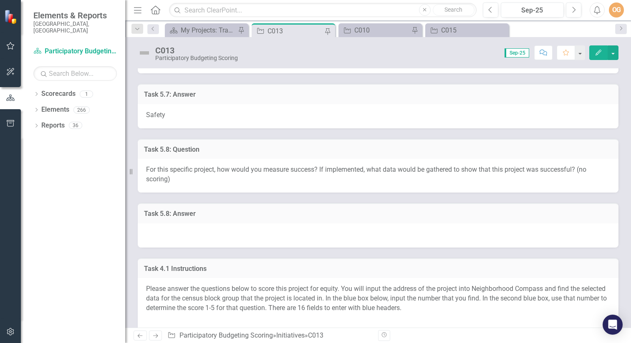
click at [304, 234] on div at bounding box center [378, 236] width 481 height 24
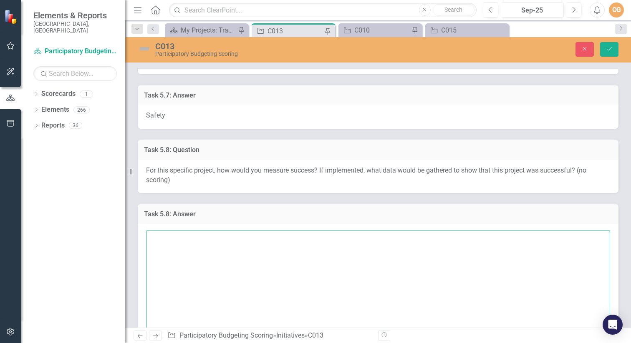
click at [350, 262] on textarea at bounding box center [378, 280] width 464 height 101
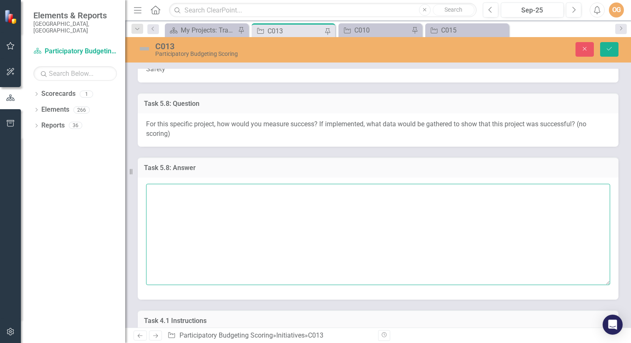
scroll to position [1033, 0]
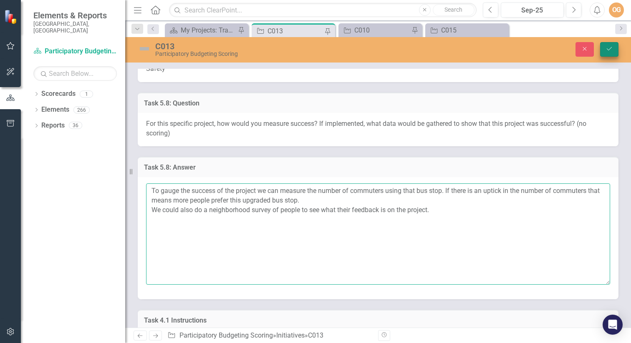
type textarea "To gauge the success of the project we can measure the number of commuters usin…"
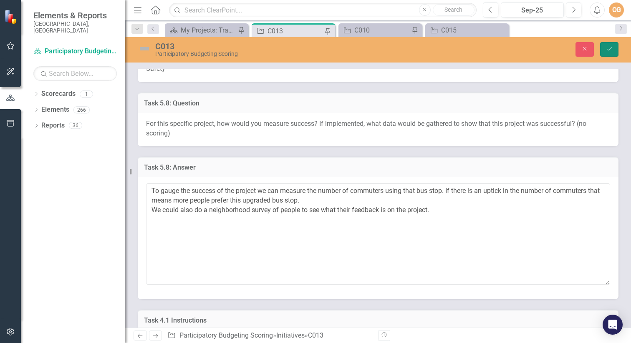
click at [610, 48] on icon "Save" at bounding box center [609, 49] width 8 height 6
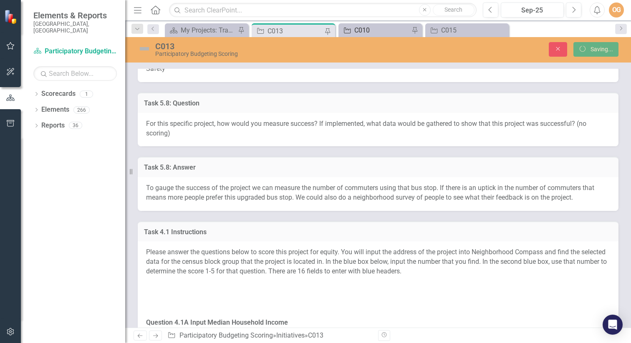
click at [359, 31] on div "C010" at bounding box center [381, 30] width 55 height 10
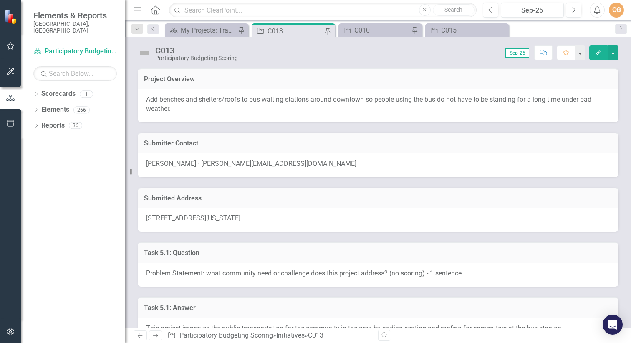
click at [377, 21] on div "Dropdown Search Scorecard My Projects: Transportation Pin Initiative C013 Pin I…" at bounding box center [378, 28] width 506 height 17
click at [381, 31] on div "C010" at bounding box center [381, 30] width 55 height 10
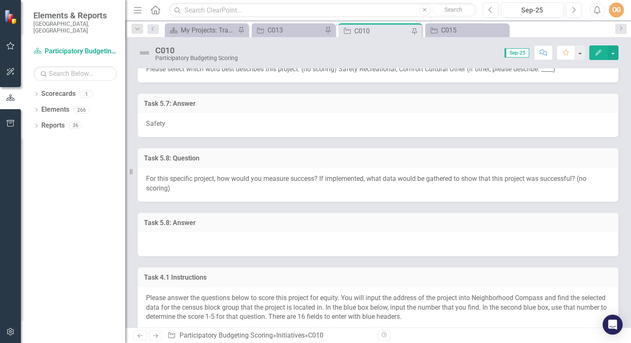
scroll to position [973, 0]
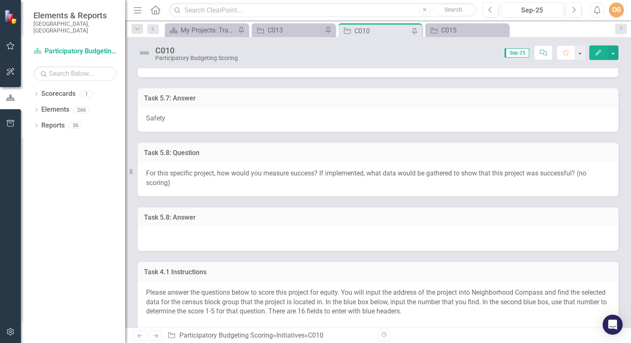
click at [291, 236] on div at bounding box center [378, 239] width 481 height 24
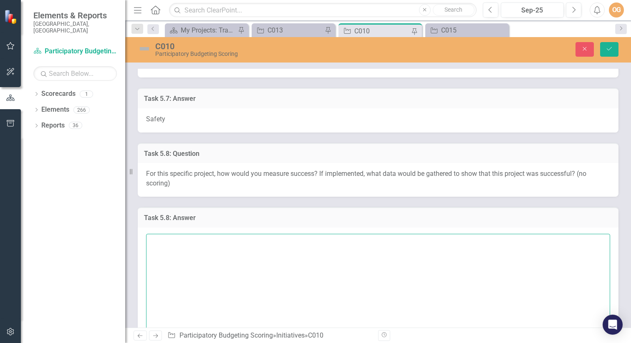
click at [283, 255] on textarea at bounding box center [378, 284] width 464 height 101
paste textarea "To gauge the success of the project we can measure the number of commuters usin…"
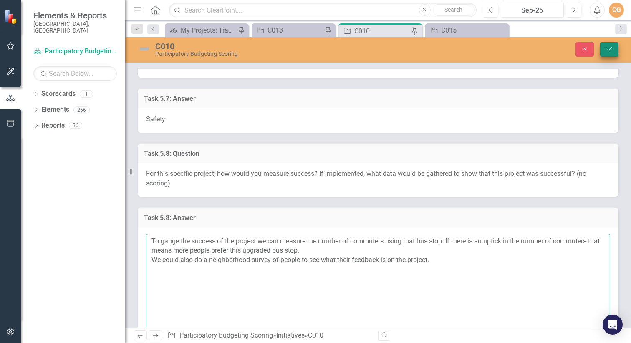
type textarea "To gauge the success of the project we can measure the number of commuters usin…"
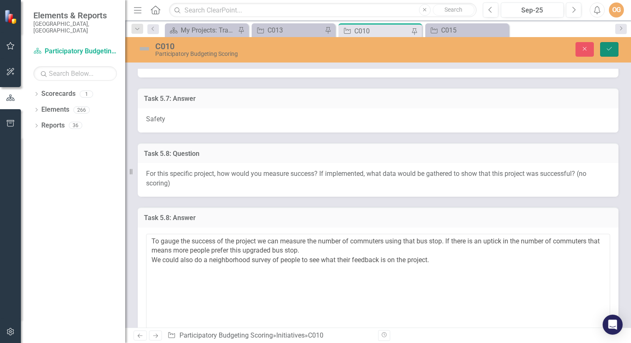
click at [612, 50] on icon "Save" at bounding box center [609, 49] width 8 height 6
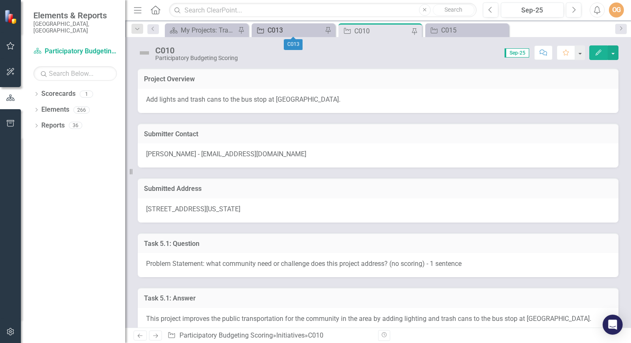
click at [294, 28] on div "C013" at bounding box center [294, 30] width 55 height 10
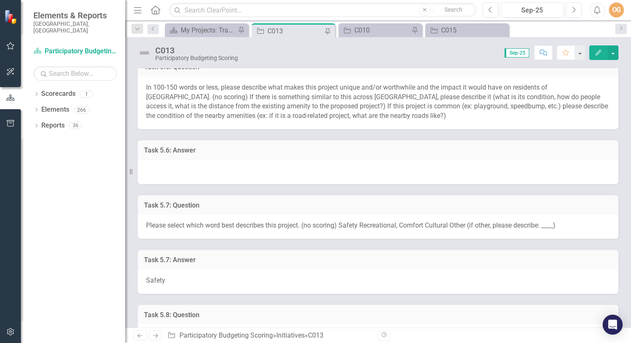
scroll to position [819, 0]
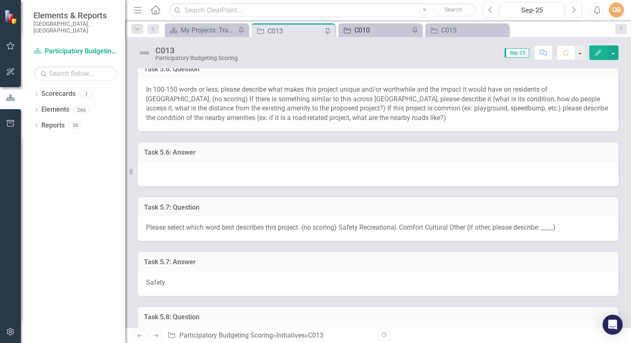
click at [366, 28] on div "C010" at bounding box center [381, 30] width 55 height 10
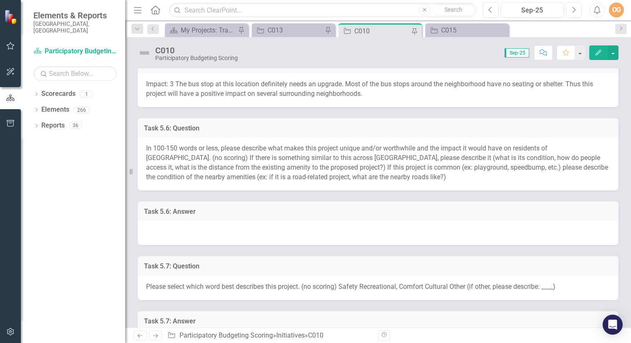
scroll to position [758, 0]
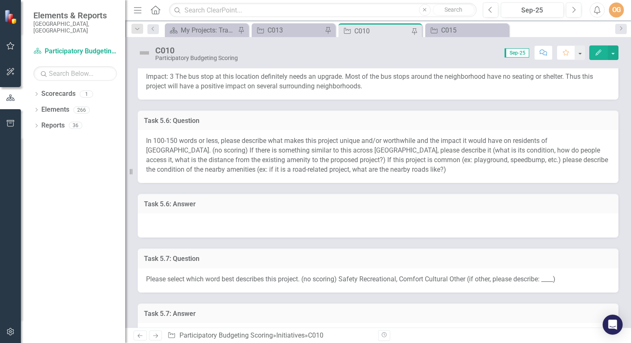
click at [316, 227] on div at bounding box center [378, 226] width 481 height 24
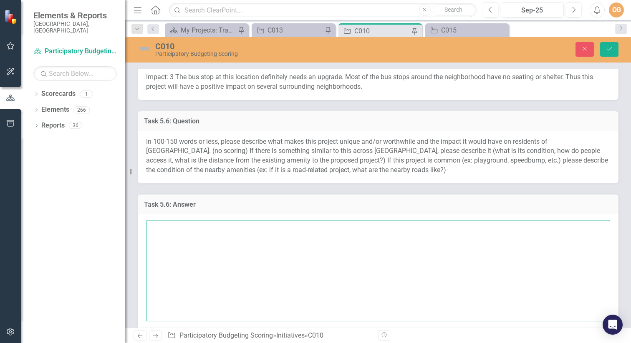
click at [312, 237] on textarea at bounding box center [378, 270] width 464 height 101
paste textarea "This project will enhance Durham’s public transit experience by installing ligh…"
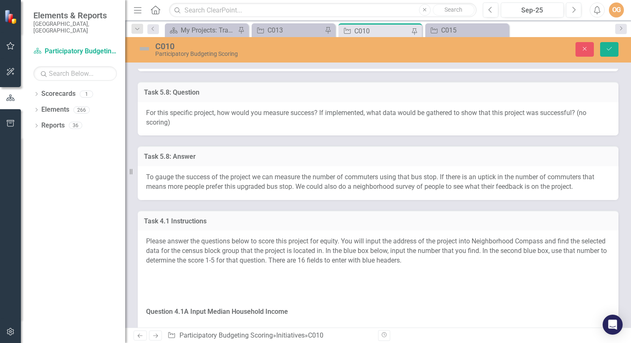
scroll to position [1132, 0]
type textarea "This project will enhance Durham’s public transit experience by installing ligh…"
click at [607, 52] on button "Save" at bounding box center [609, 49] width 18 height 15
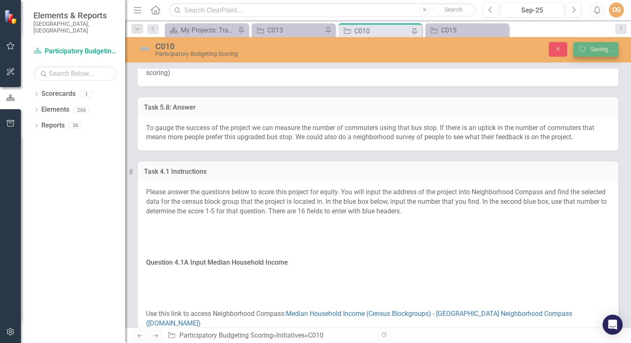
scroll to position [1081, 0]
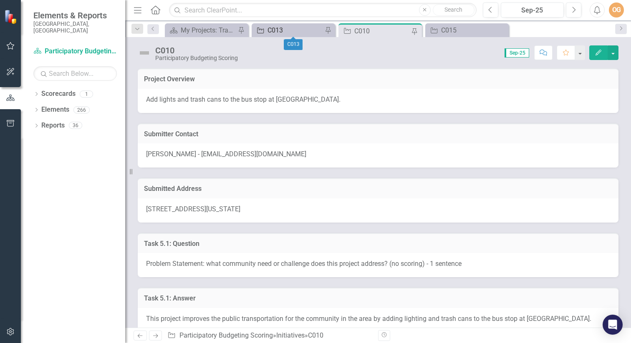
click at [284, 32] on div "C013" at bounding box center [294, 30] width 55 height 10
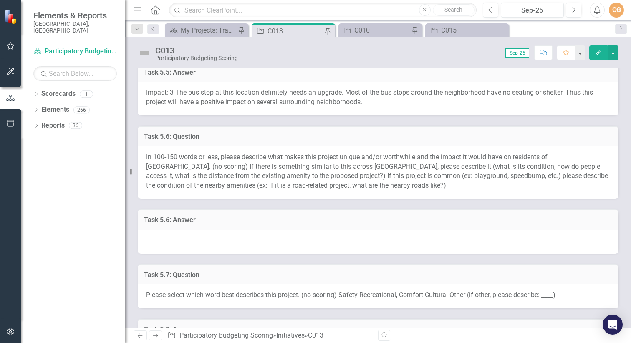
scroll to position [752, 0]
click at [285, 242] on div at bounding box center [378, 241] width 481 height 24
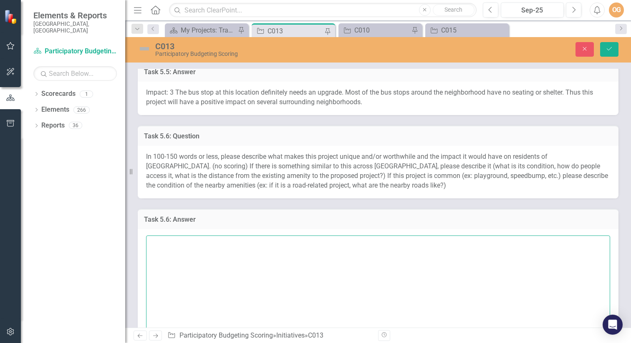
click at [285, 251] on textarea at bounding box center [378, 286] width 464 height 101
paste textarea "This project will improve the comfort and accessibility of Durham’s public tran…"
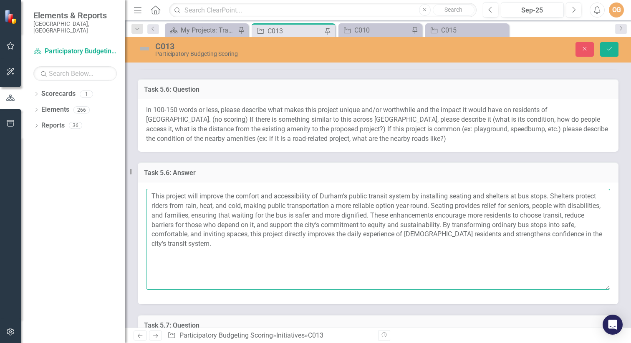
scroll to position [801, 0]
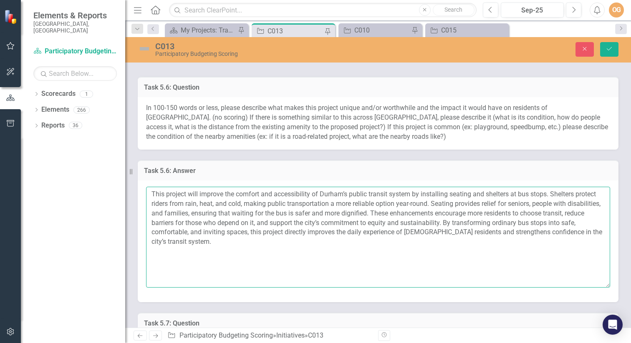
click at [520, 193] on textarea "This project will improve the comfort and accessibility of Durham’s public tran…" at bounding box center [378, 237] width 464 height 101
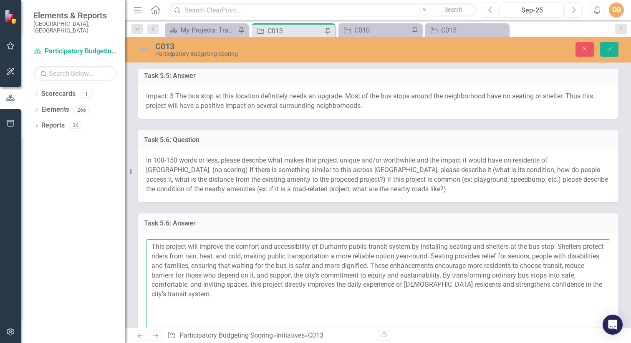
scroll to position [742, 0]
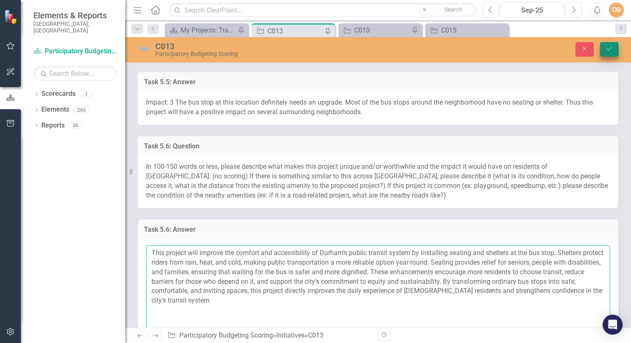
type textarea "This project will improve the comfort and accessibility of Durham’s public tran…"
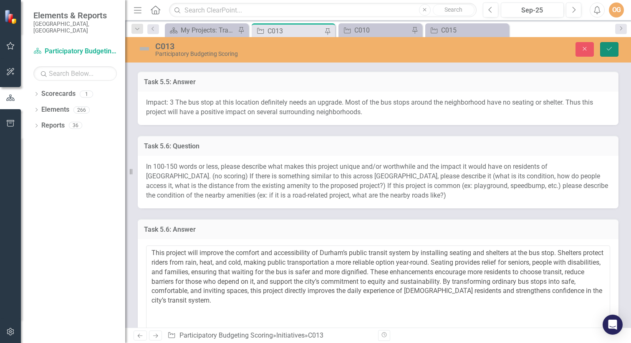
click at [615, 50] on button "Save" at bounding box center [609, 49] width 18 height 15
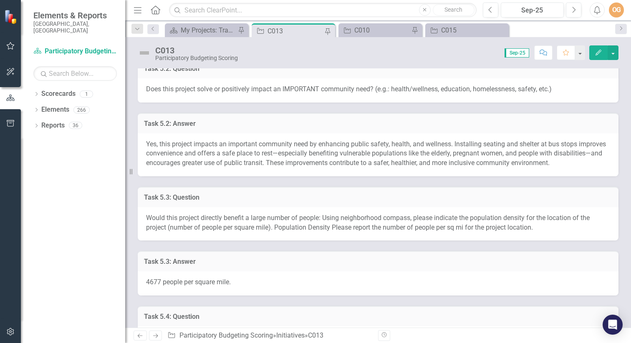
scroll to position [0, 0]
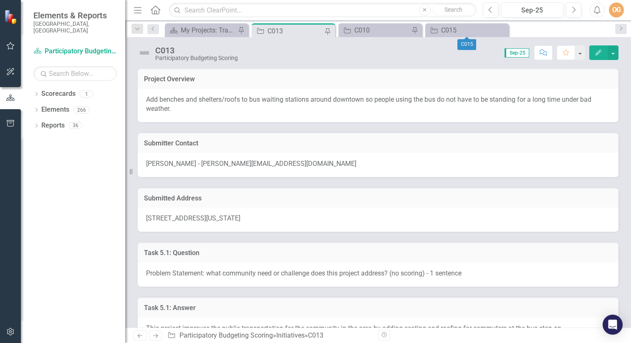
click at [0, 0] on icon "Close" at bounding box center [0, 0] width 0 height 0
click at [327, 30] on icon at bounding box center [327, 31] width 7 height 5
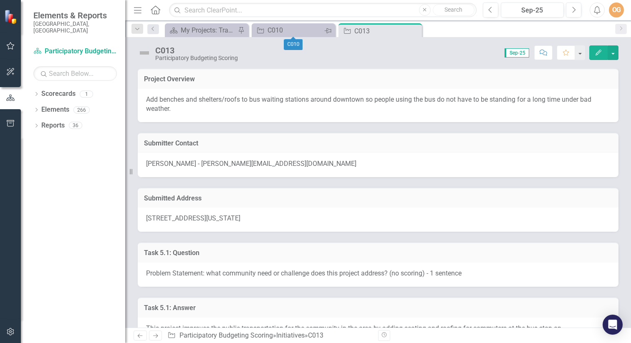
click at [329, 29] on icon at bounding box center [327, 30] width 7 height 5
click at [328, 29] on icon "Close" at bounding box center [327, 30] width 8 height 7
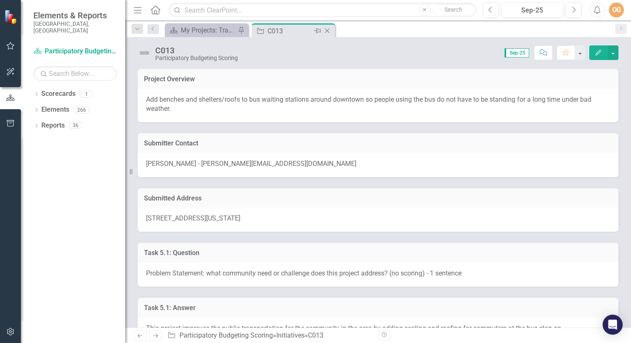
click at [325, 28] on icon "Close" at bounding box center [327, 31] width 8 height 7
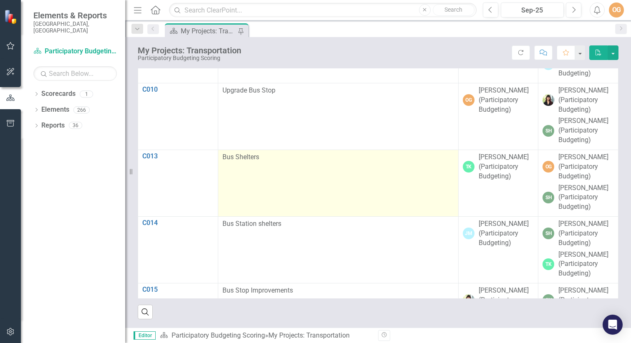
scroll to position [31, 0]
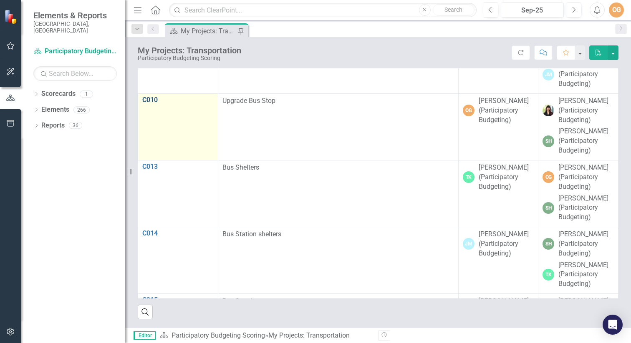
click at [156, 104] on link "C010" at bounding box center [177, 100] width 71 height 8
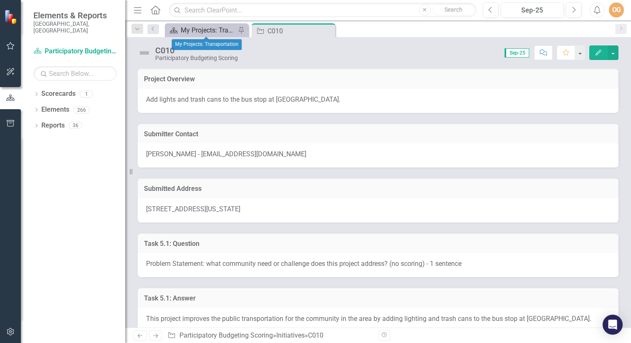
click at [214, 31] on div "My Projects: Transportation" at bounding box center [208, 30] width 55 height 10
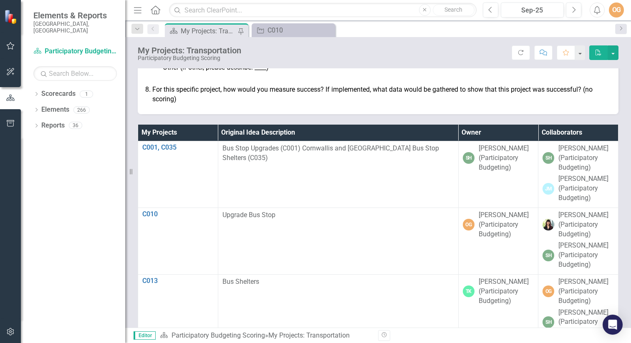
scroll to position [509, 0]
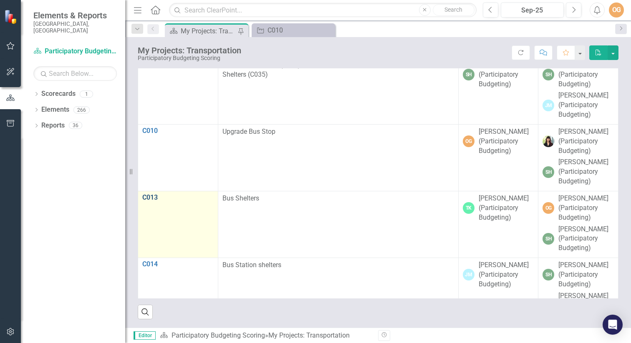
click at [149, 202] on link "C013" at bounding box center [177, 198] width 71 height 8
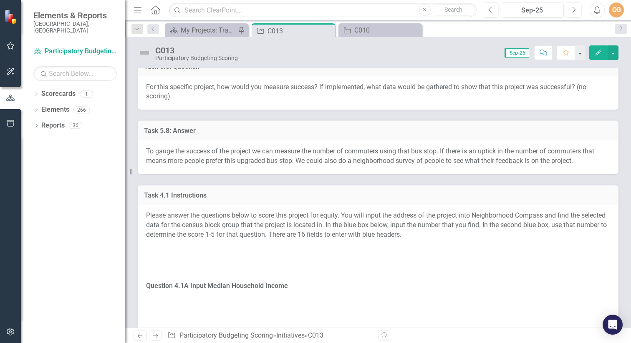
scroll to position [1114, 0]
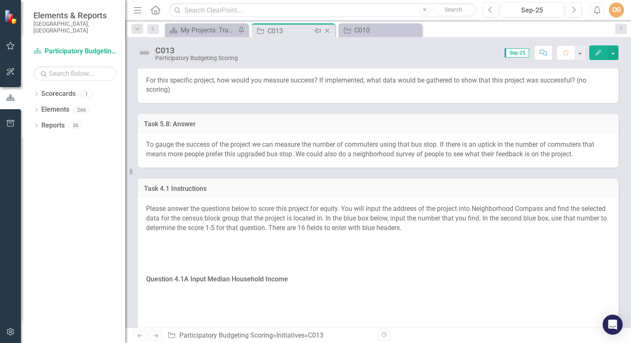
click at [328, 29] on icon at bounding box center [327, 31] width 5 height 5
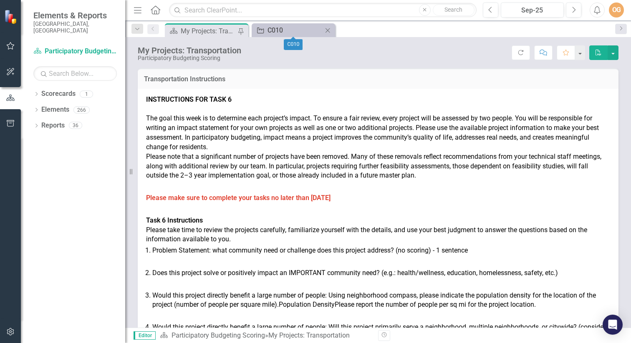
click at [292, 28] on div "C010" at bounding box center [294, 30] width 55 height 10
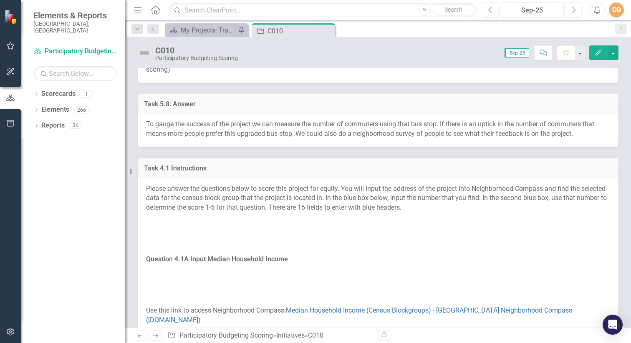
scroll to position [1129, 0]
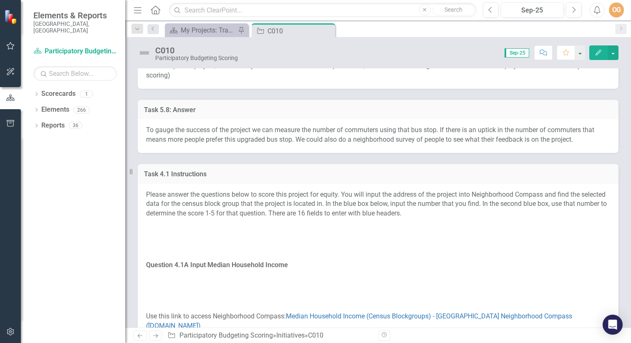
click at [0, 0] on icon "Close" at bounding box center [0, 0] width 0 height 0
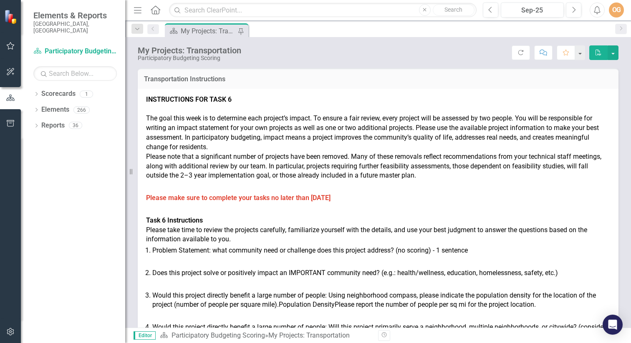
click at [615, 8] on div "OG" at bounding box center [616, 10] width 15 height 15
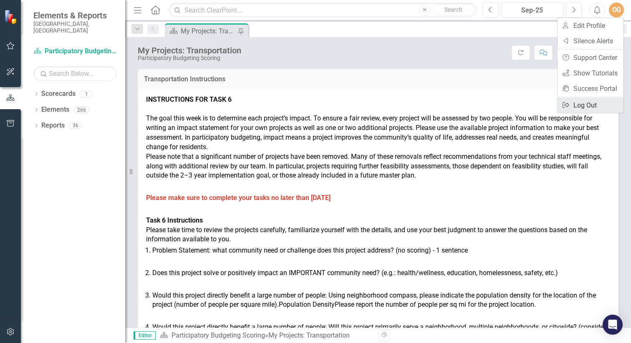
click at [580, 108] on link "Logout Log Out" at bounding box center [590, 105] width 66 height 15
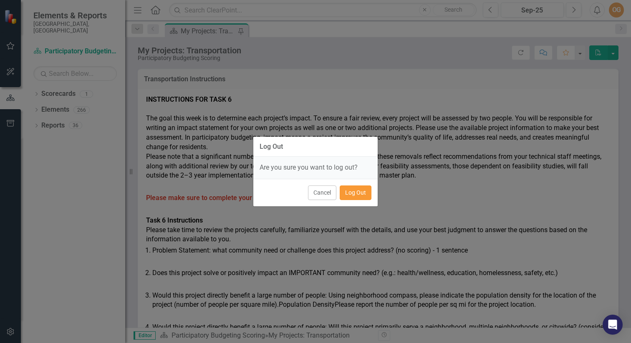
click at [361, 195] on button "Log Out" at bounding box center [356, 193] width 32 height 15
